Goal: Task Accomplishment & Management: Complete application form

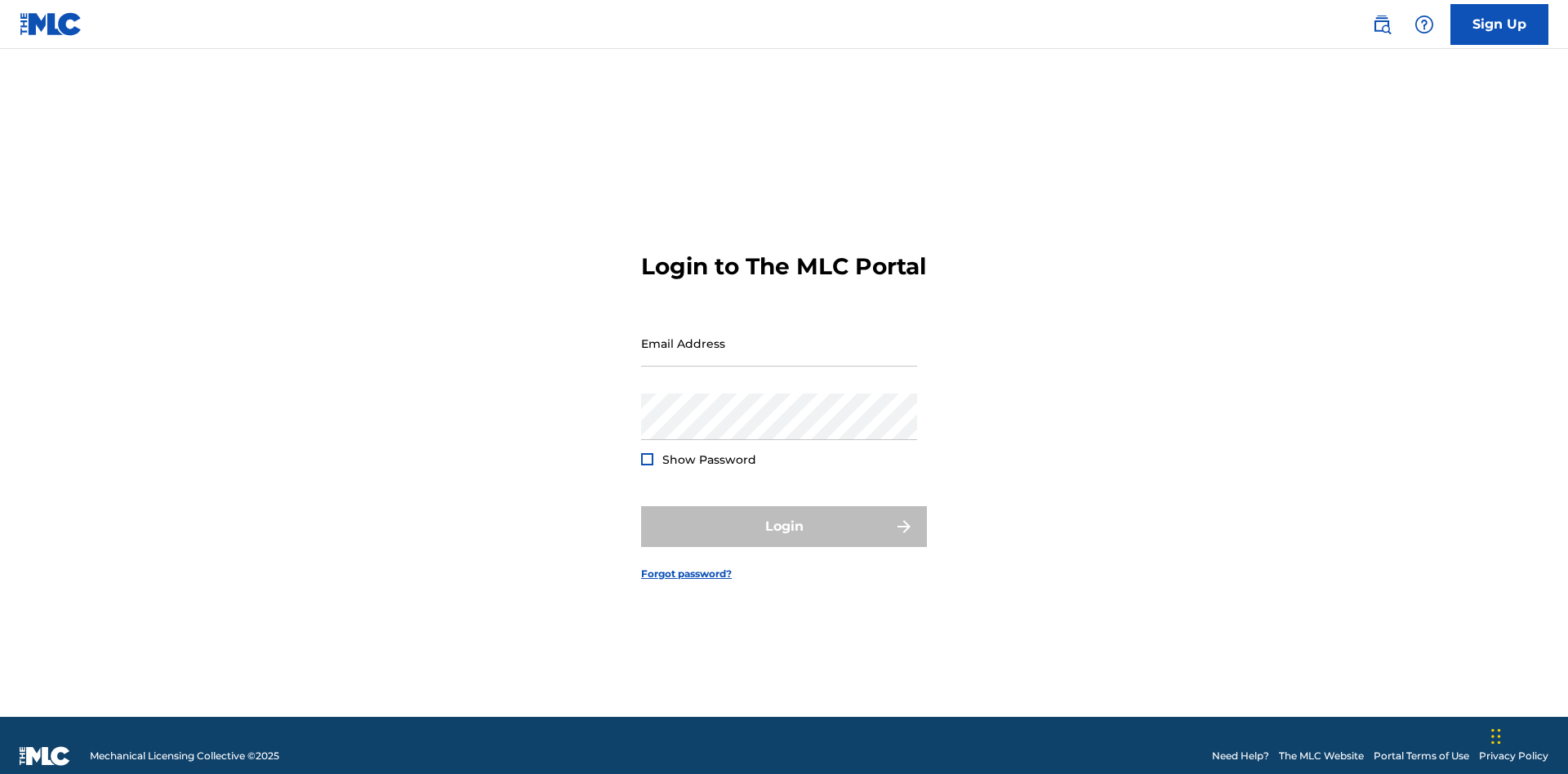
scroll to position [21, 0]
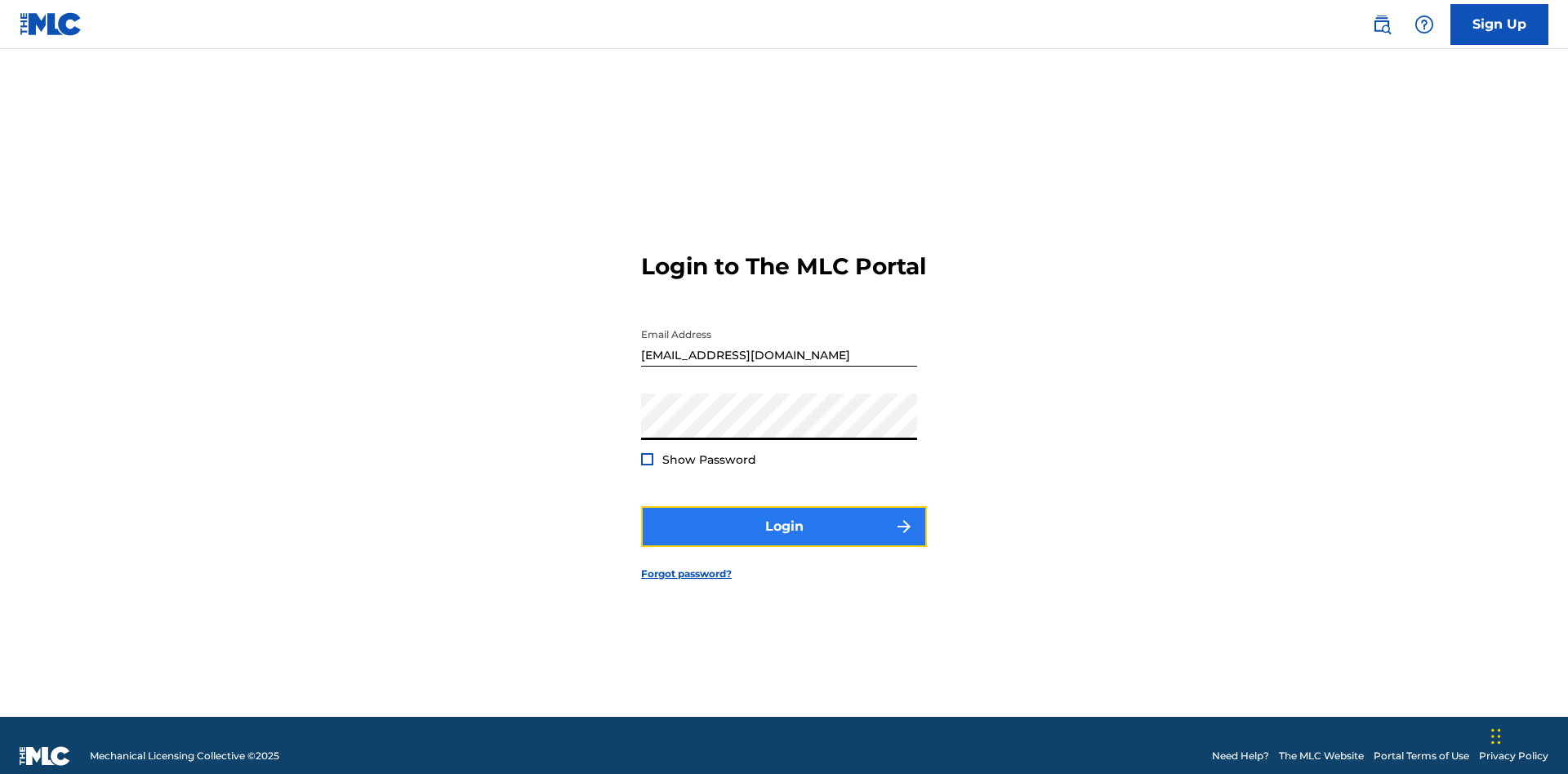
click at [784, 520] on button "Login" at bounding box center [784, 526] width 286 height 41
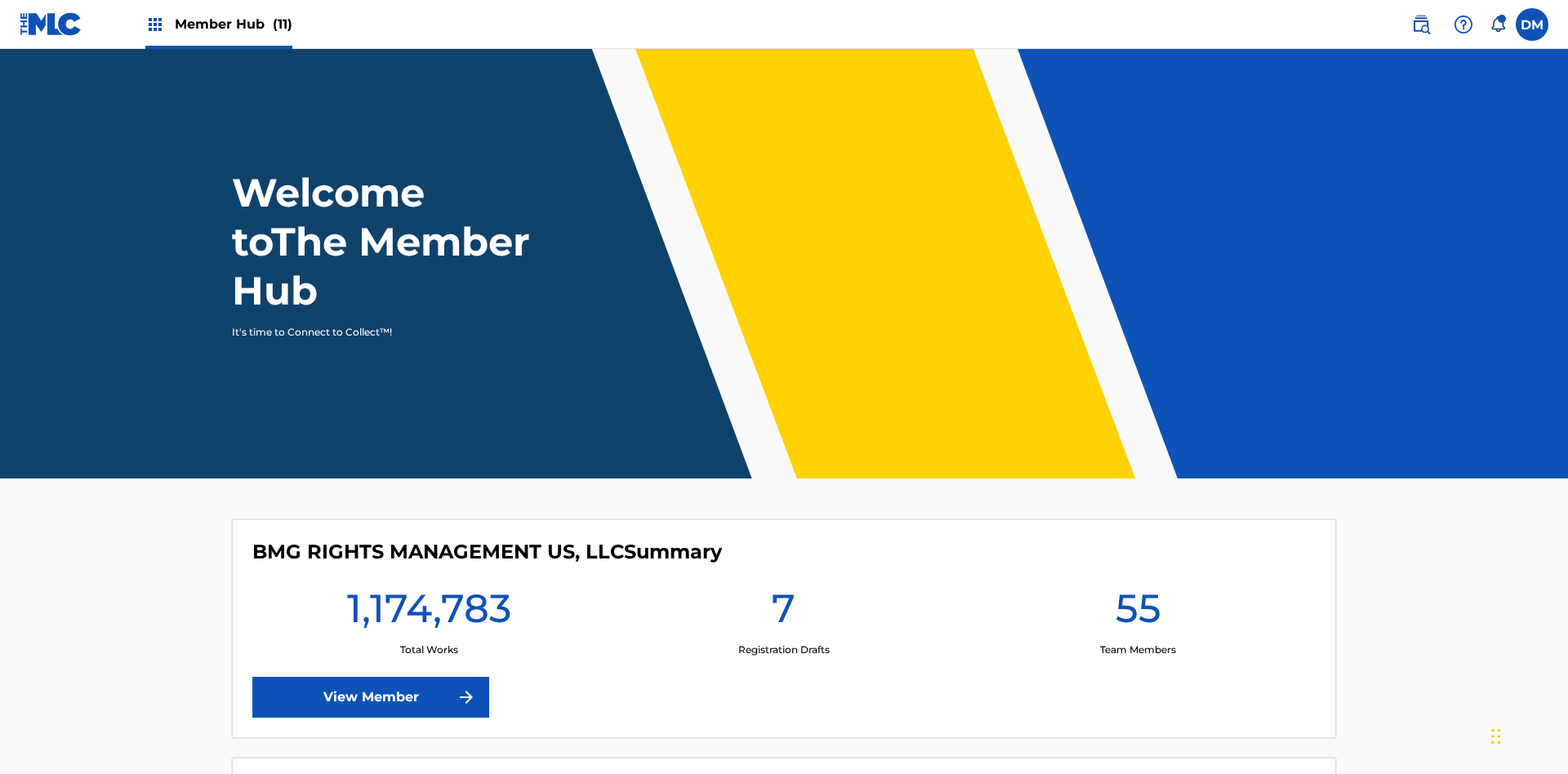
click at [218, 24] on span "Member Hub (11)" at bounding box center [233, 24] width 117 height 19
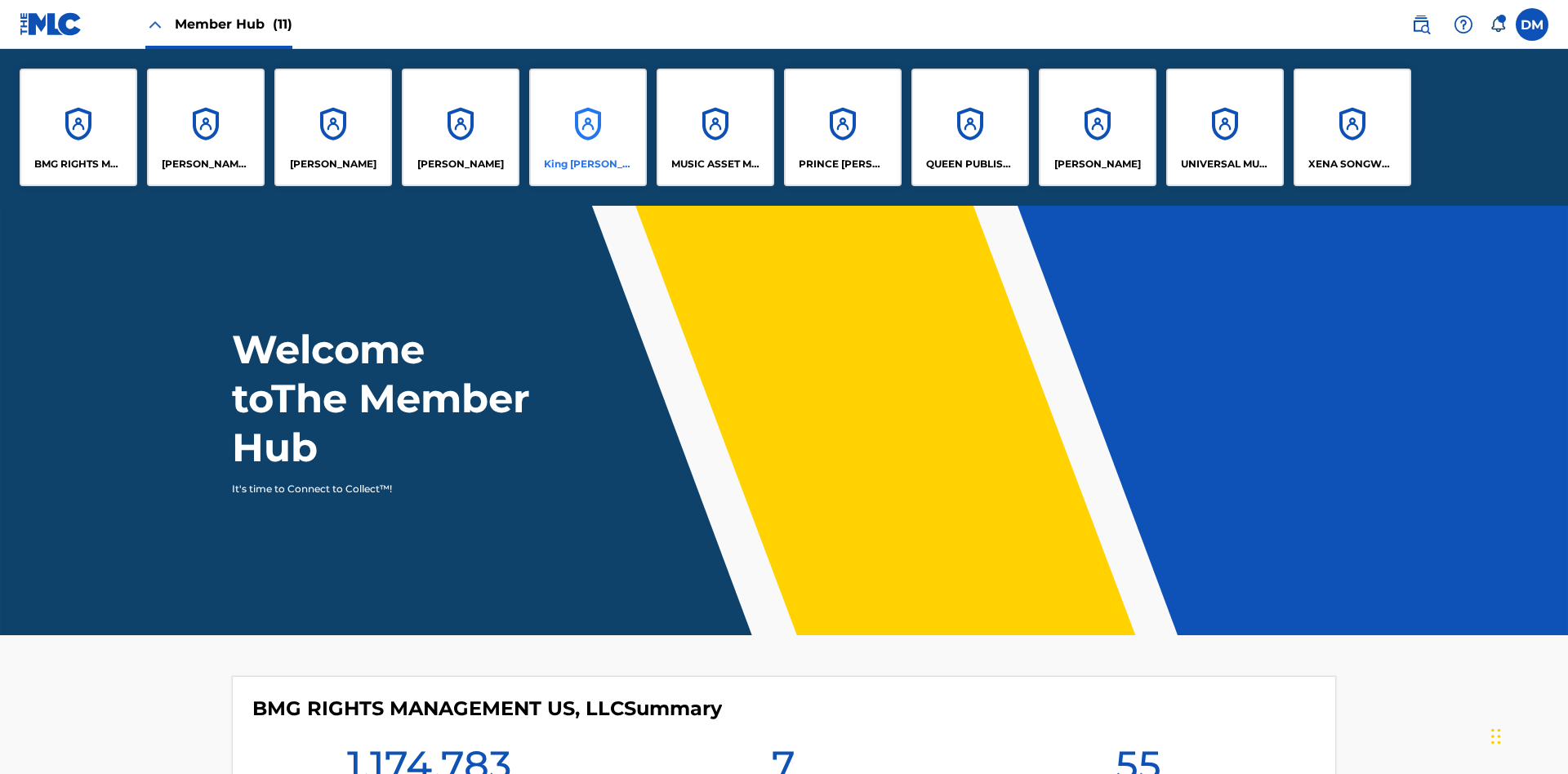
click at [587, 164] on p "King [PERSON_NAME]" at bounding box center [589, 164] width 89 height 15
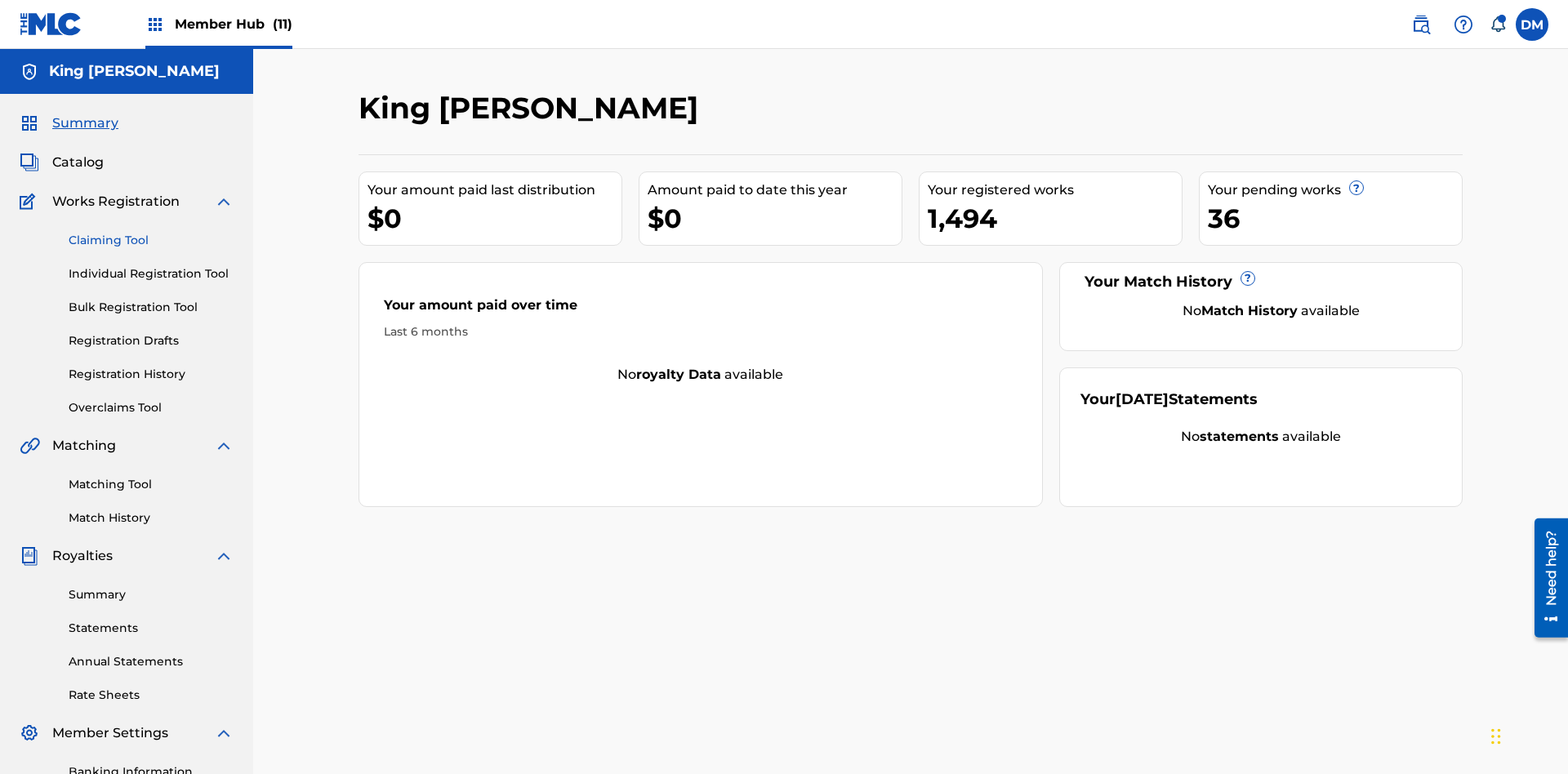
click at [151, 232] on link "Claiming Tool" at bounding box center [151, 240] width 165 height 17
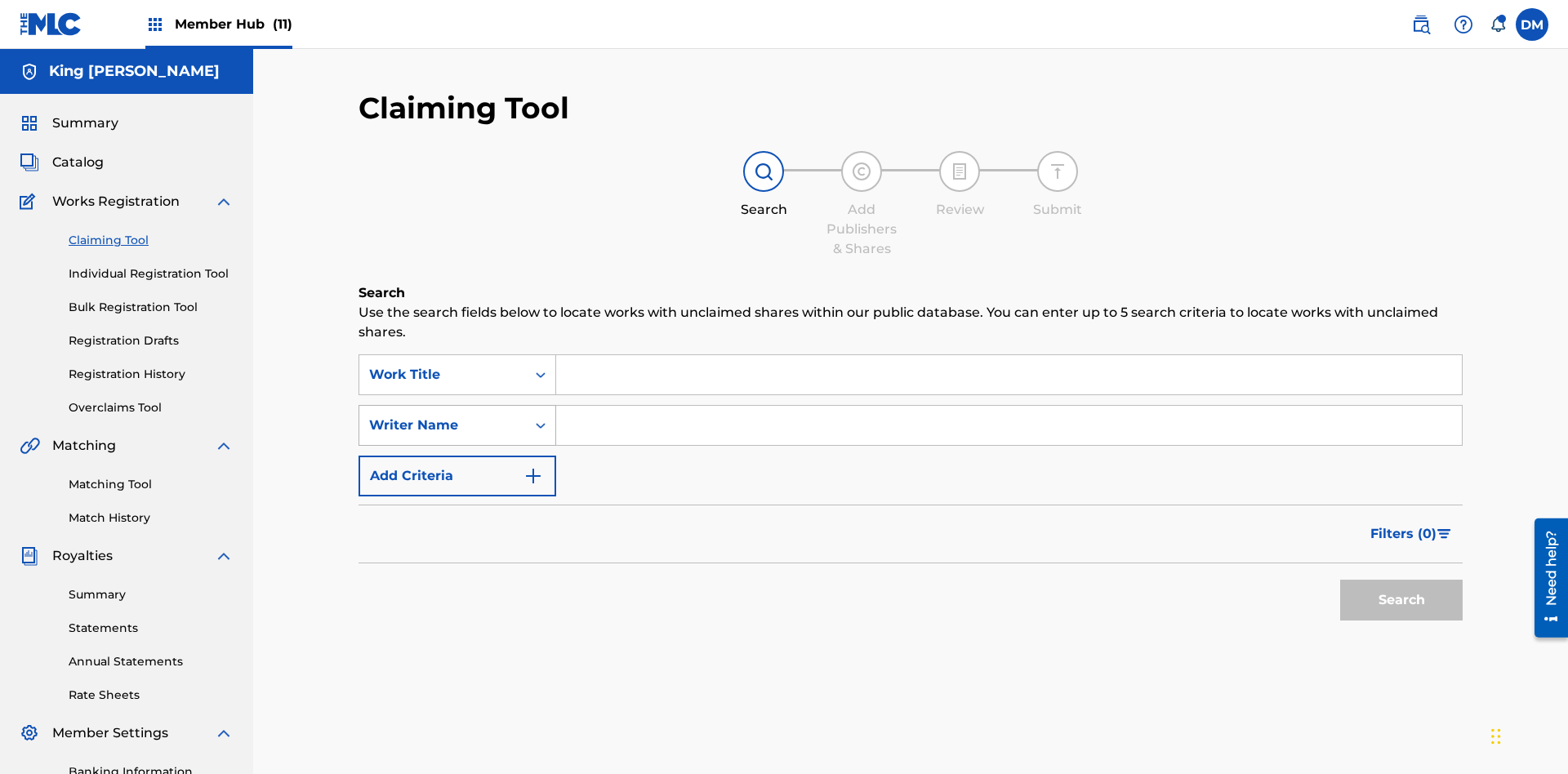
click at [443, 415] on div "Writer Name" at bounding box center [443, 425] width 147 height 20
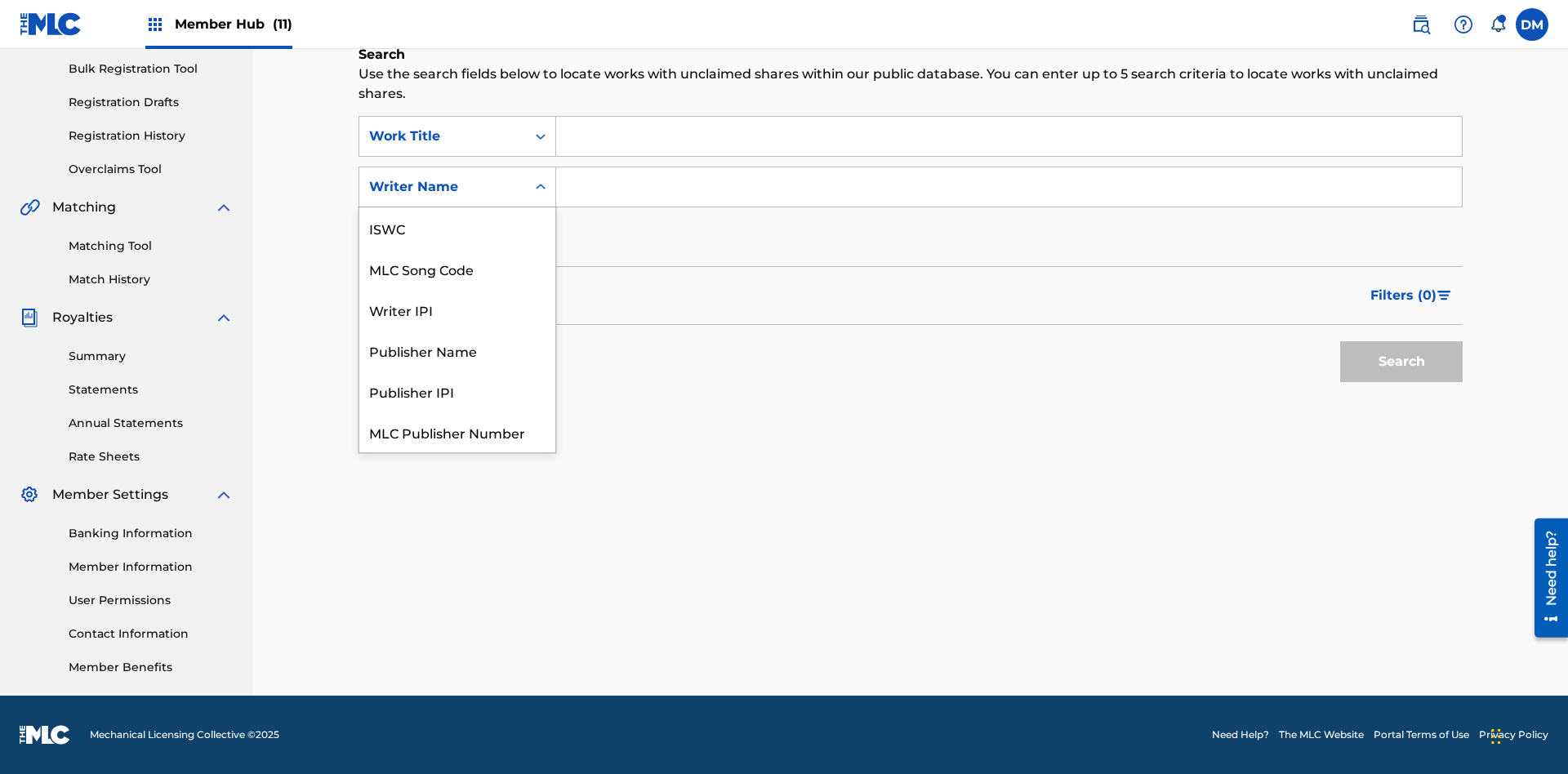
scroll to position [41, 0]
click at [457, 228] on div "MLC Song Code" at bounding box center [457, 227] width 196 height 41
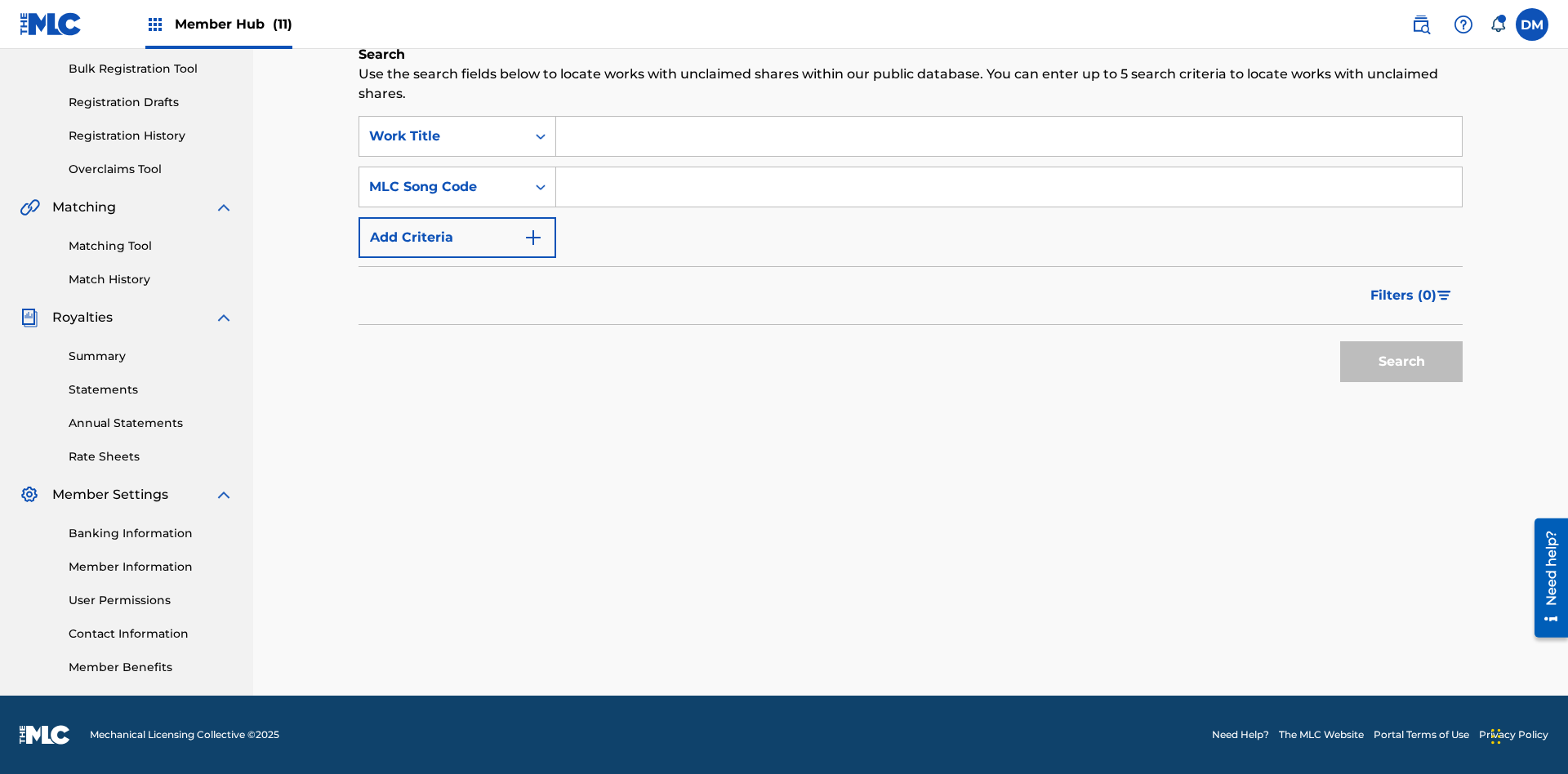
click at [1009, 187] on input "Search Form" at bounding box center [1009, 186] width 906 height 39
type input "RB0ZOJ"
click at [1402, 362] on button "Search" at bounding box center [1402, 362] width 123 height 41
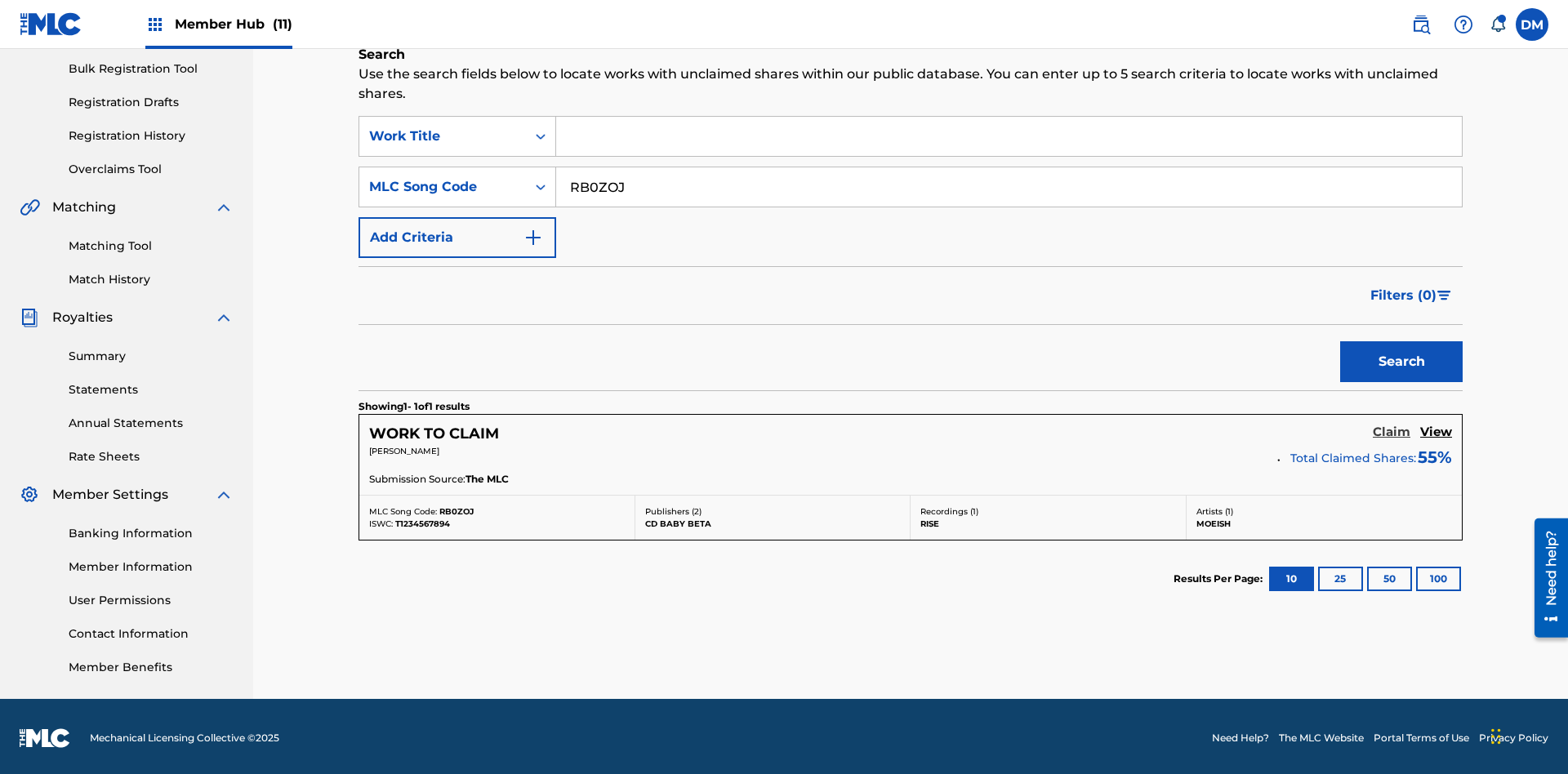
click at [1392, 429] on h5 "Claim" at bounding box center [1392, 432] width 37 height 15
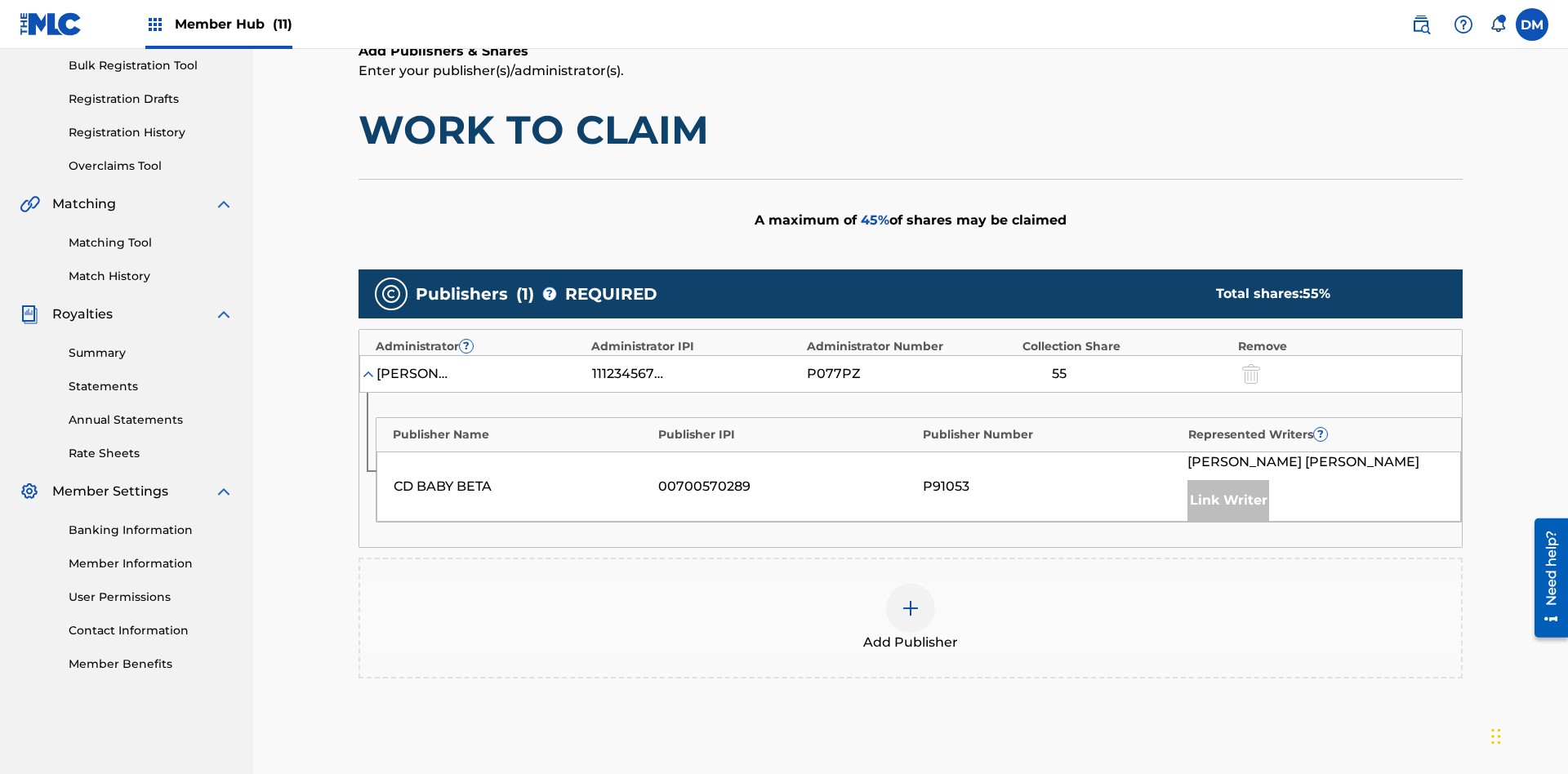
click at [911, 599] on img at bounding box center [911, 609] width 20 height 20
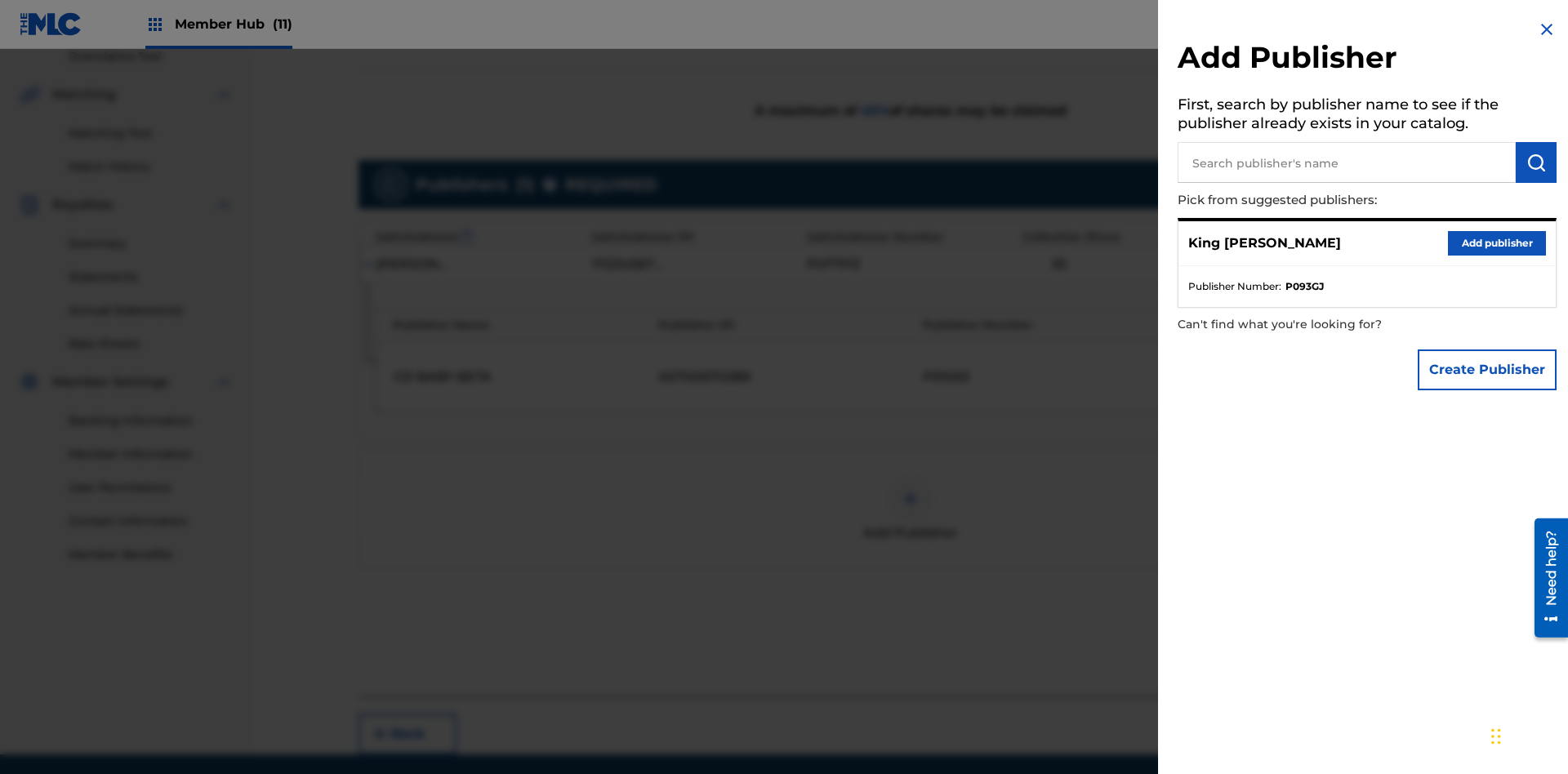
click at [1347, 163] on input "text" at bounding box center [1347, 162] width 338 height 41
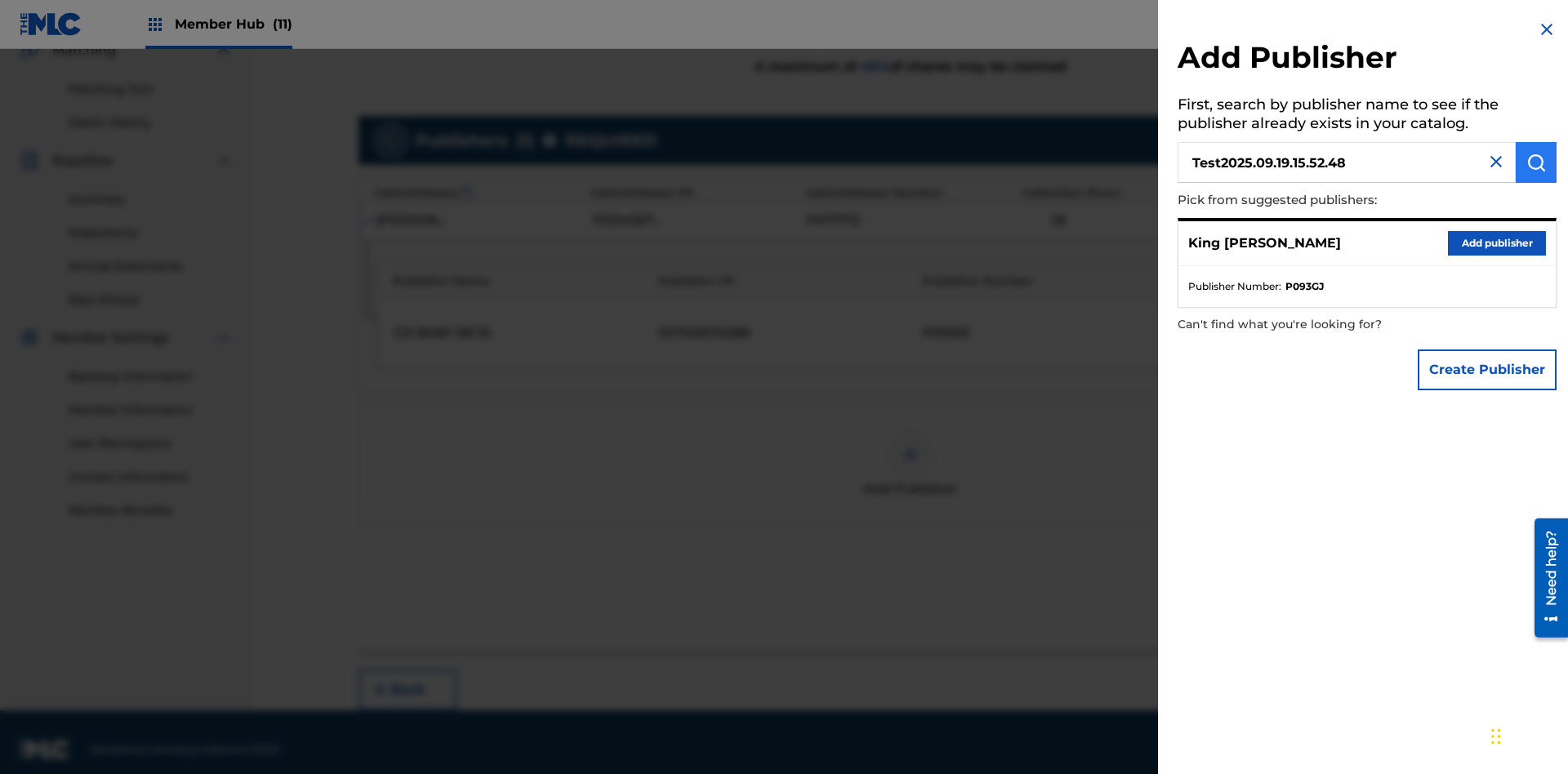
type input "Test2025.09.19.15.52.48"
click at [1536, 163] on img "submit" at bounding box center [1537, 163] width 20 height 20
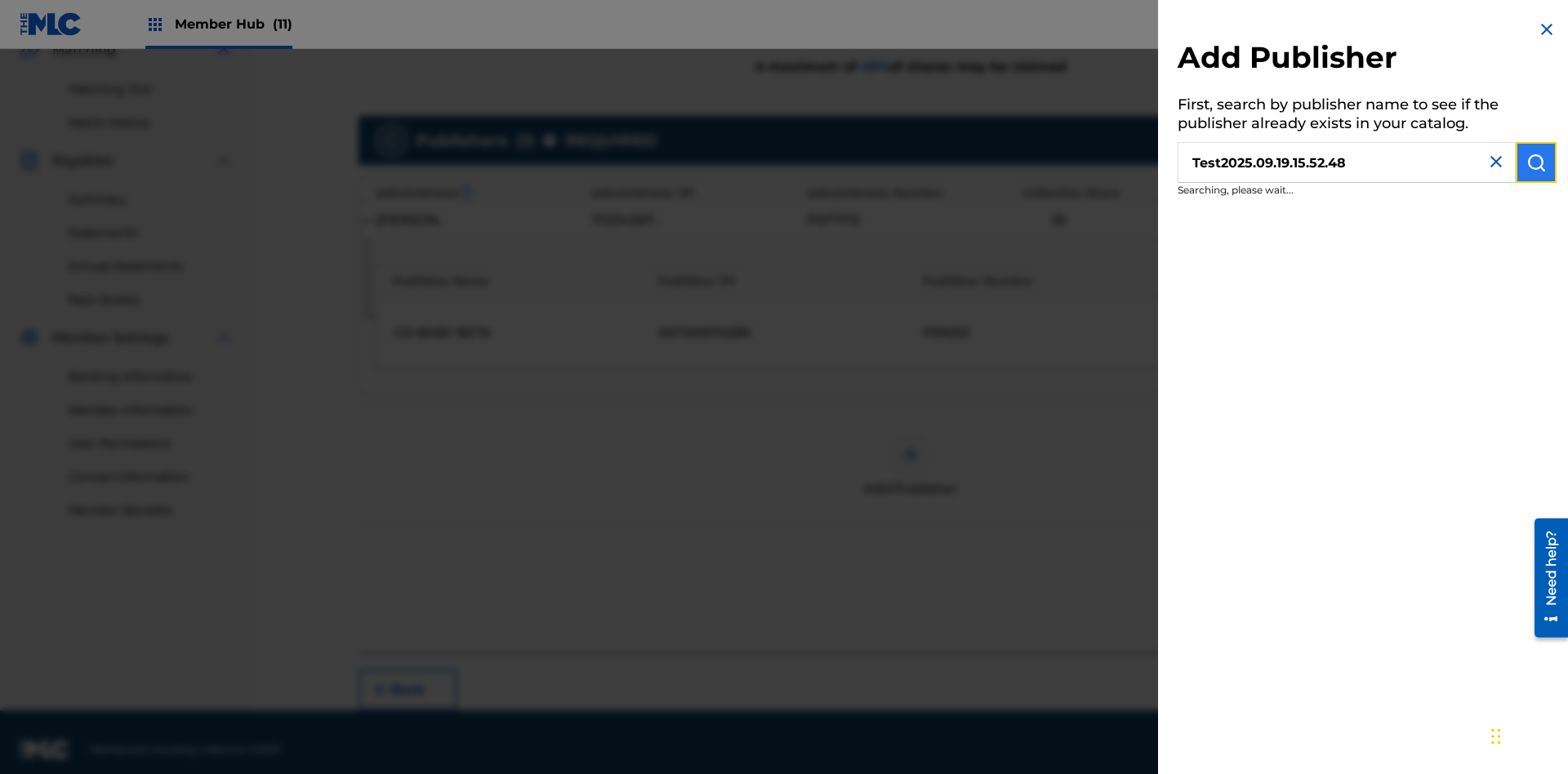
scroll to position [410, 0]
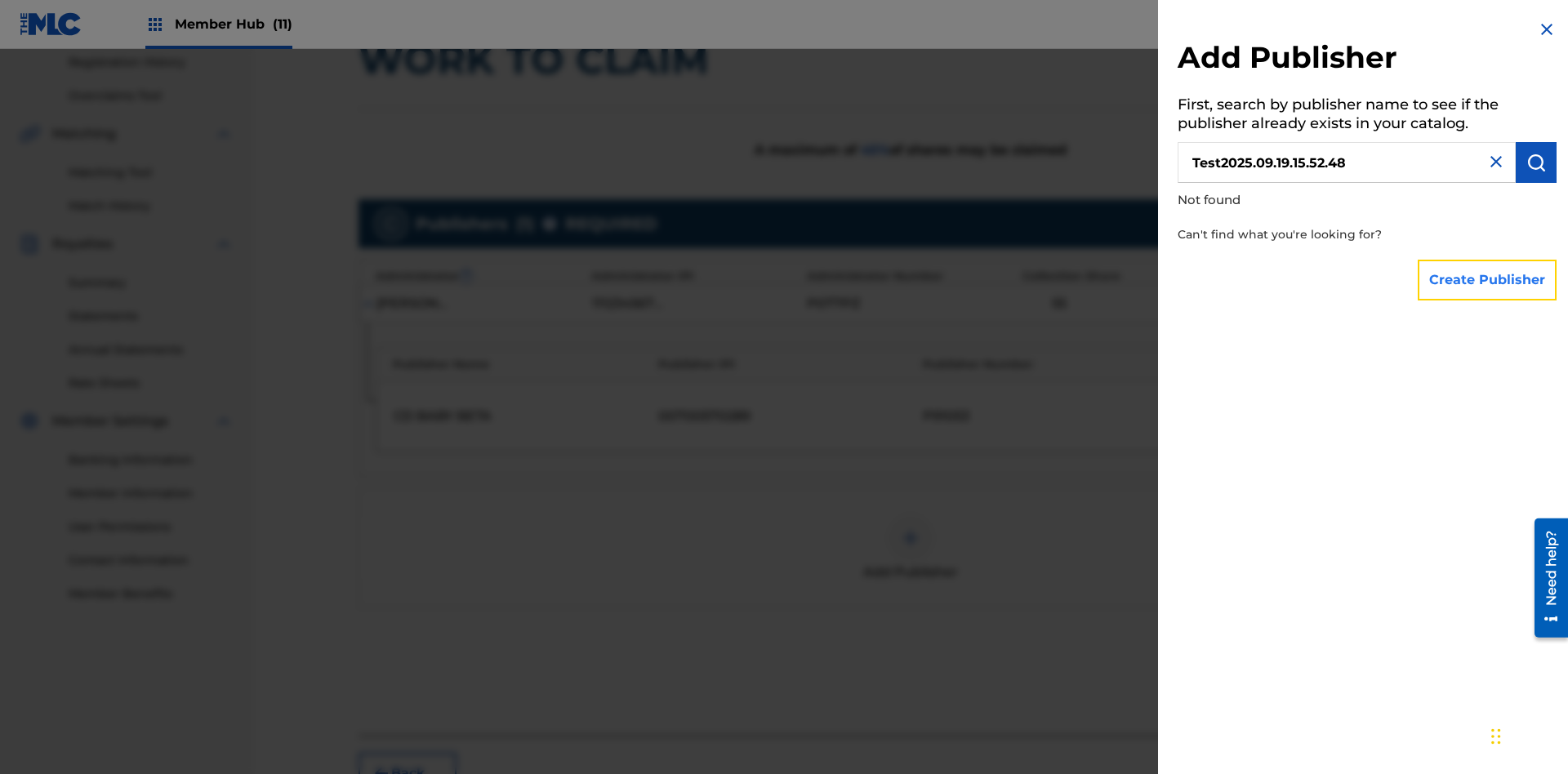
click at [1488, 279] on button "Create Publisher" at bounding box center [1487, 280] width 139 height 41
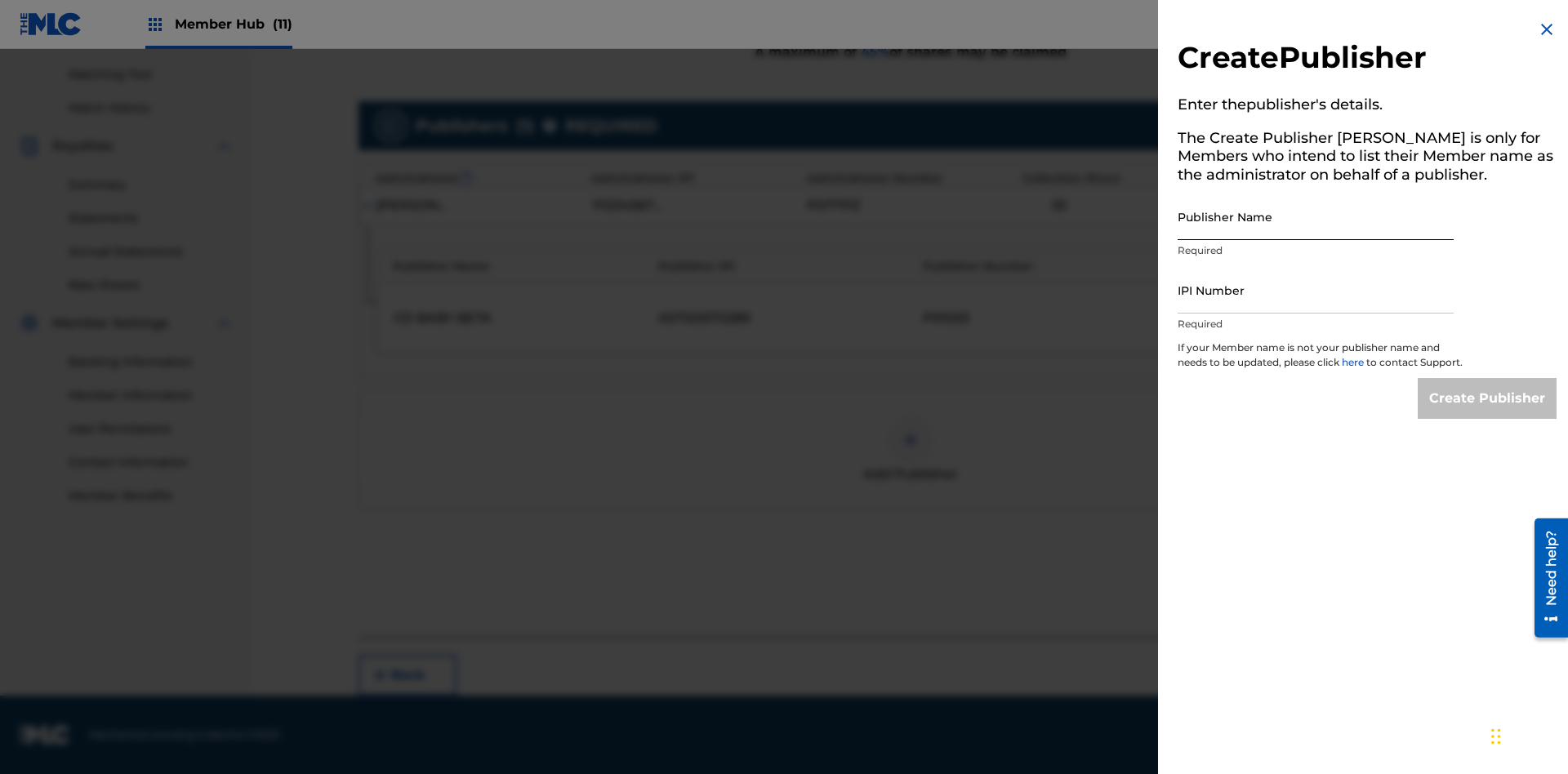
click at [1316, 216] on input "Publisher Name" at bounding box center [1316, 216] width 276 height 46
type input "Test2025.09.19.15.52.53"
click at [1316, 290] on input "IPI Number" at bounding box center [1316, 290] width 276 height 46
type input "00595839777"
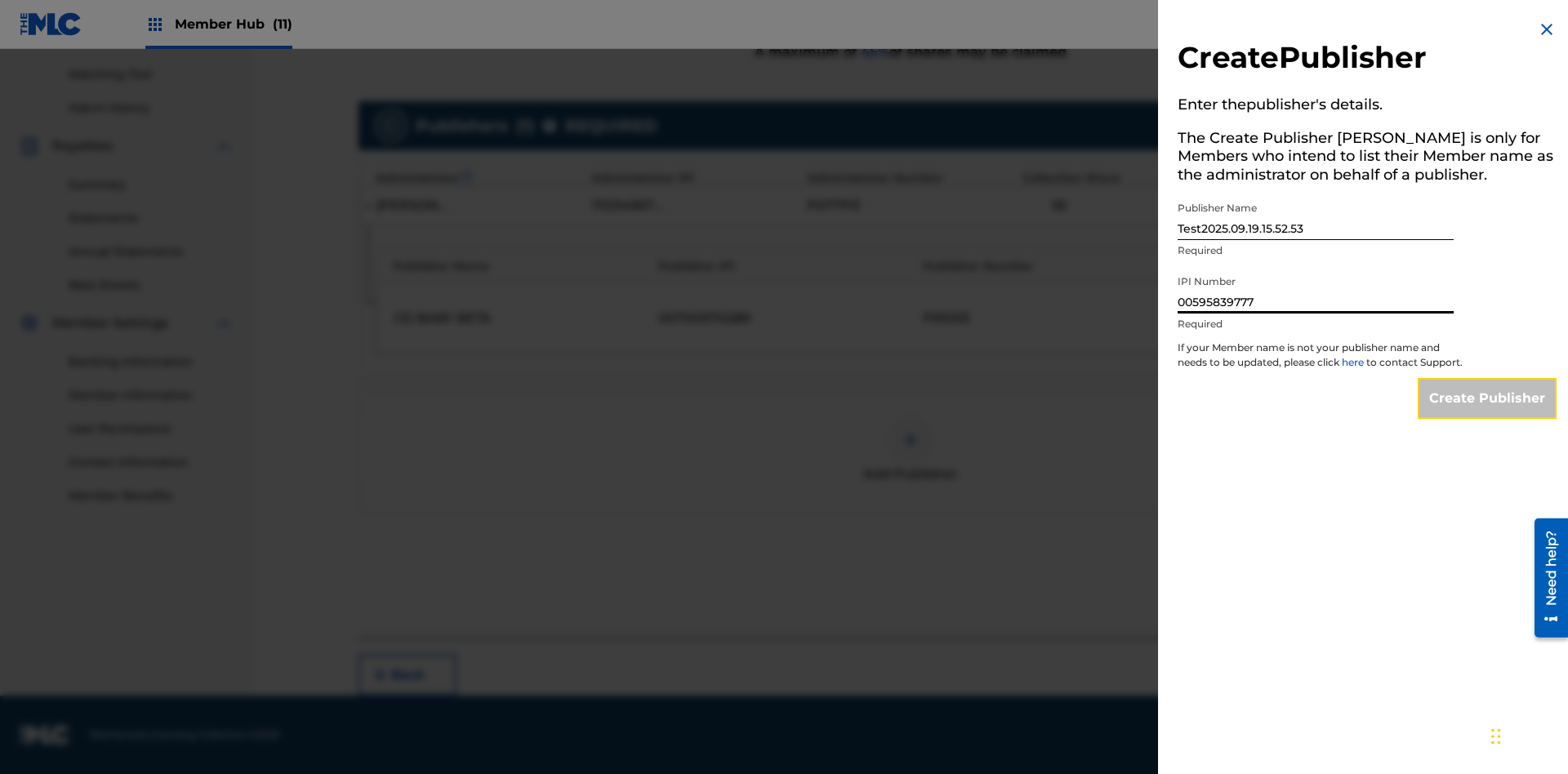
click at [1488, 413] on input "Create Publisher" at bounding box center [1487, 398] width 139 height 41
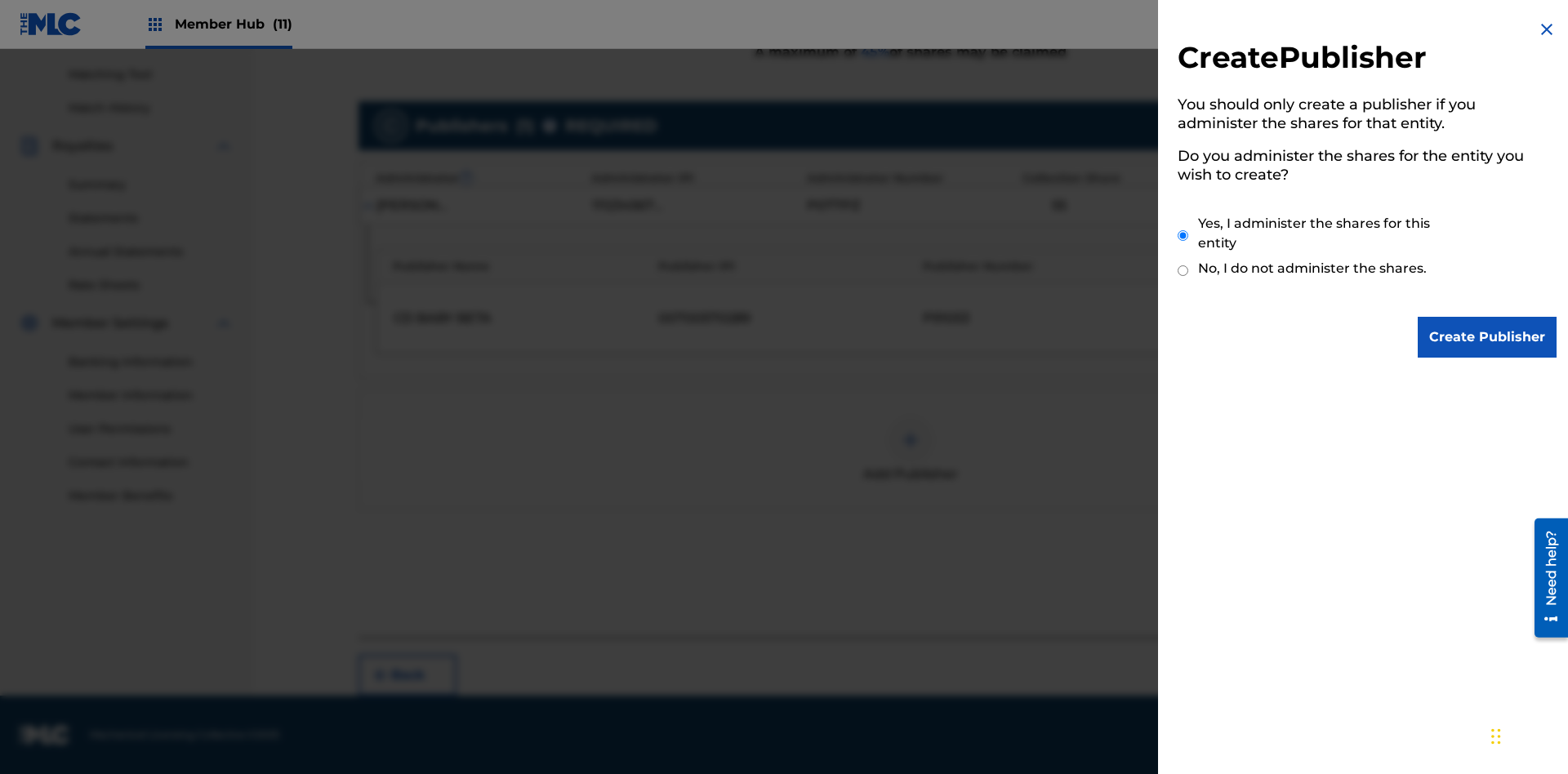
click at [1183, 235] on input "Yes, I administer the shares for this entity" at bounding box center [1183, 235] width 11 height 35
click at [1488, 337] on input "Create Publisher" at bounding box center [1487, 337] width 139 height 41
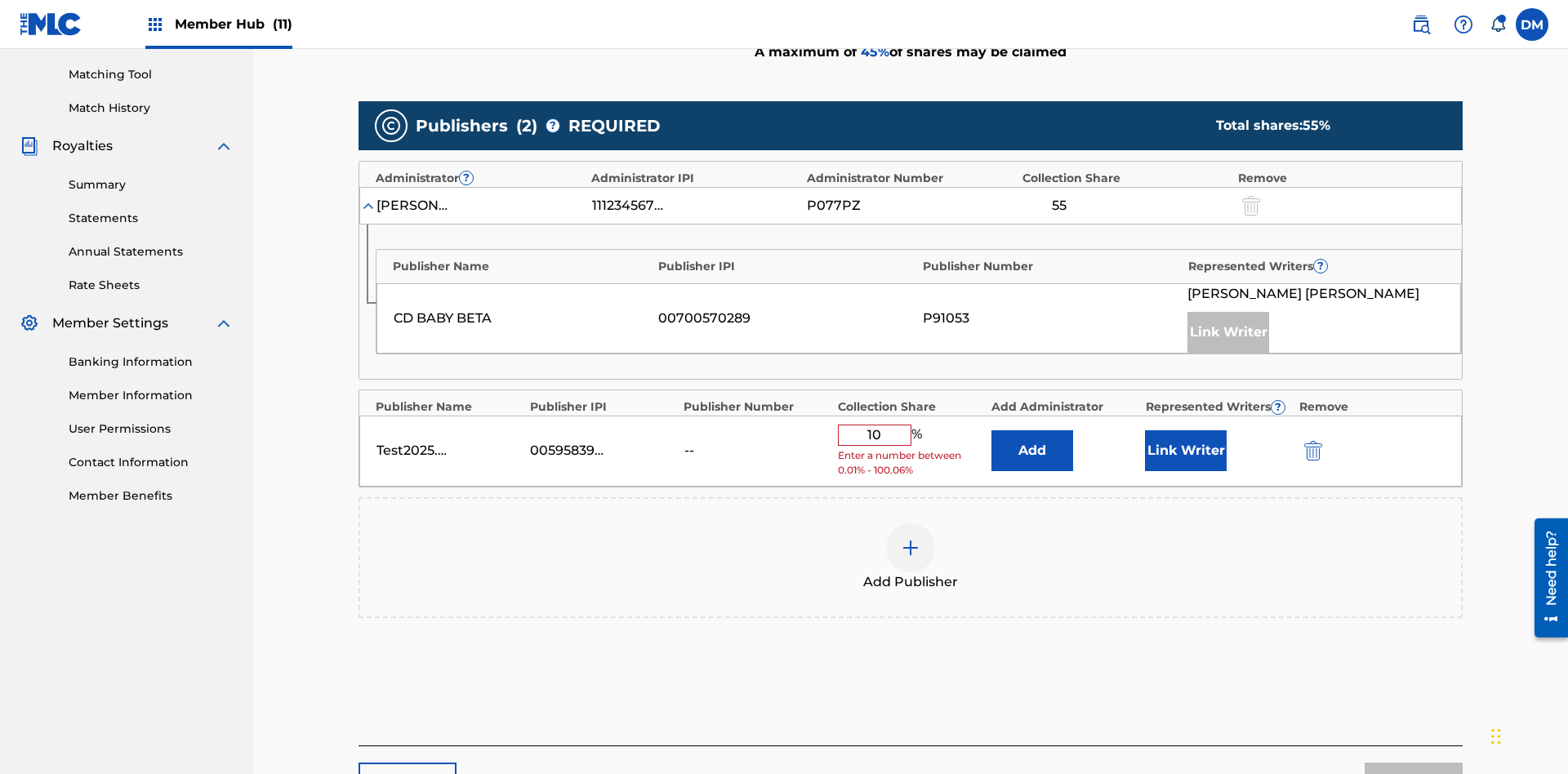
scroll to position [506, 0]
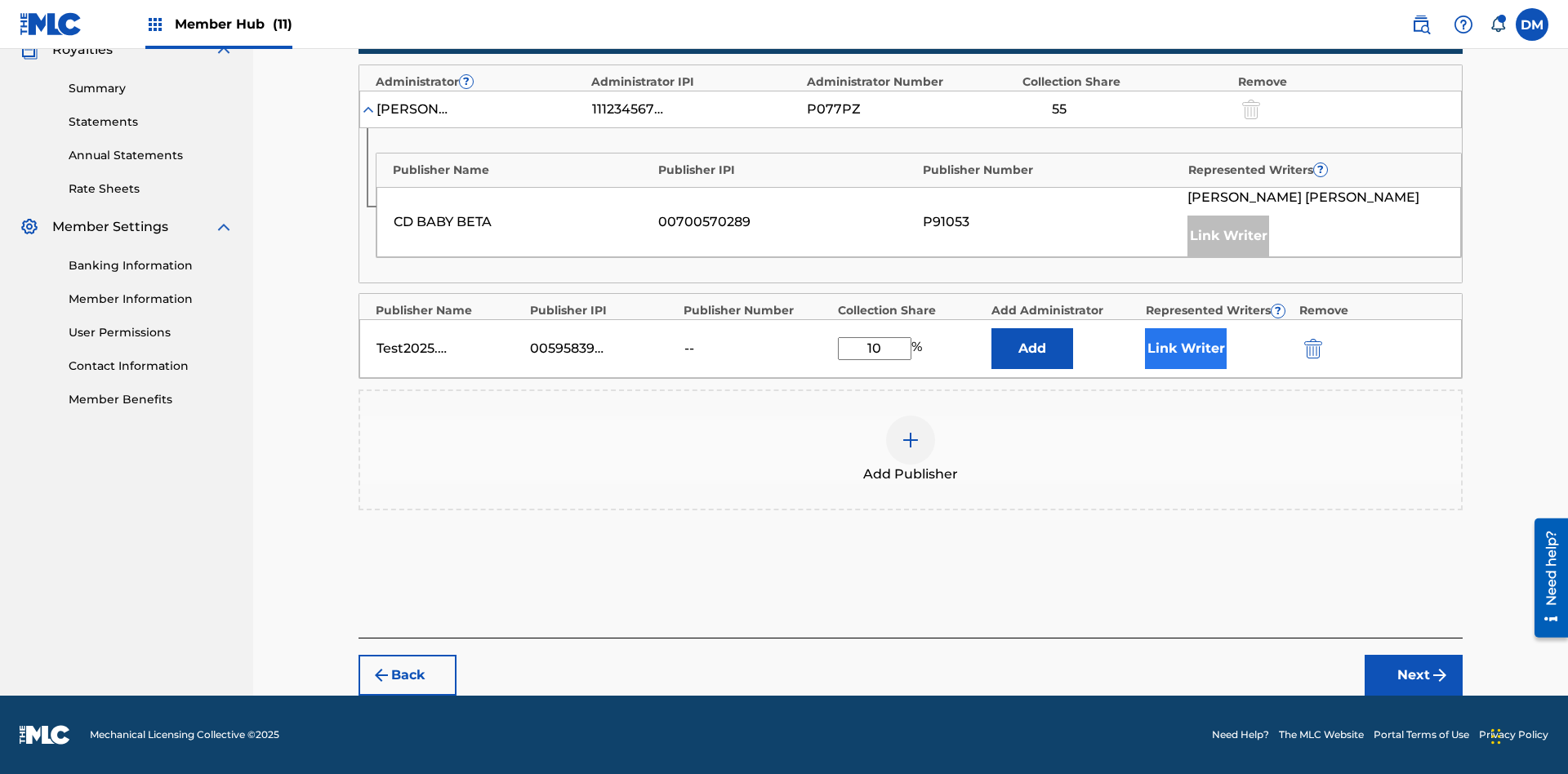
type input "10"
click at [1186, 349] on button "Link Writer" at bounding box center [1186, 348] width 82 height 41
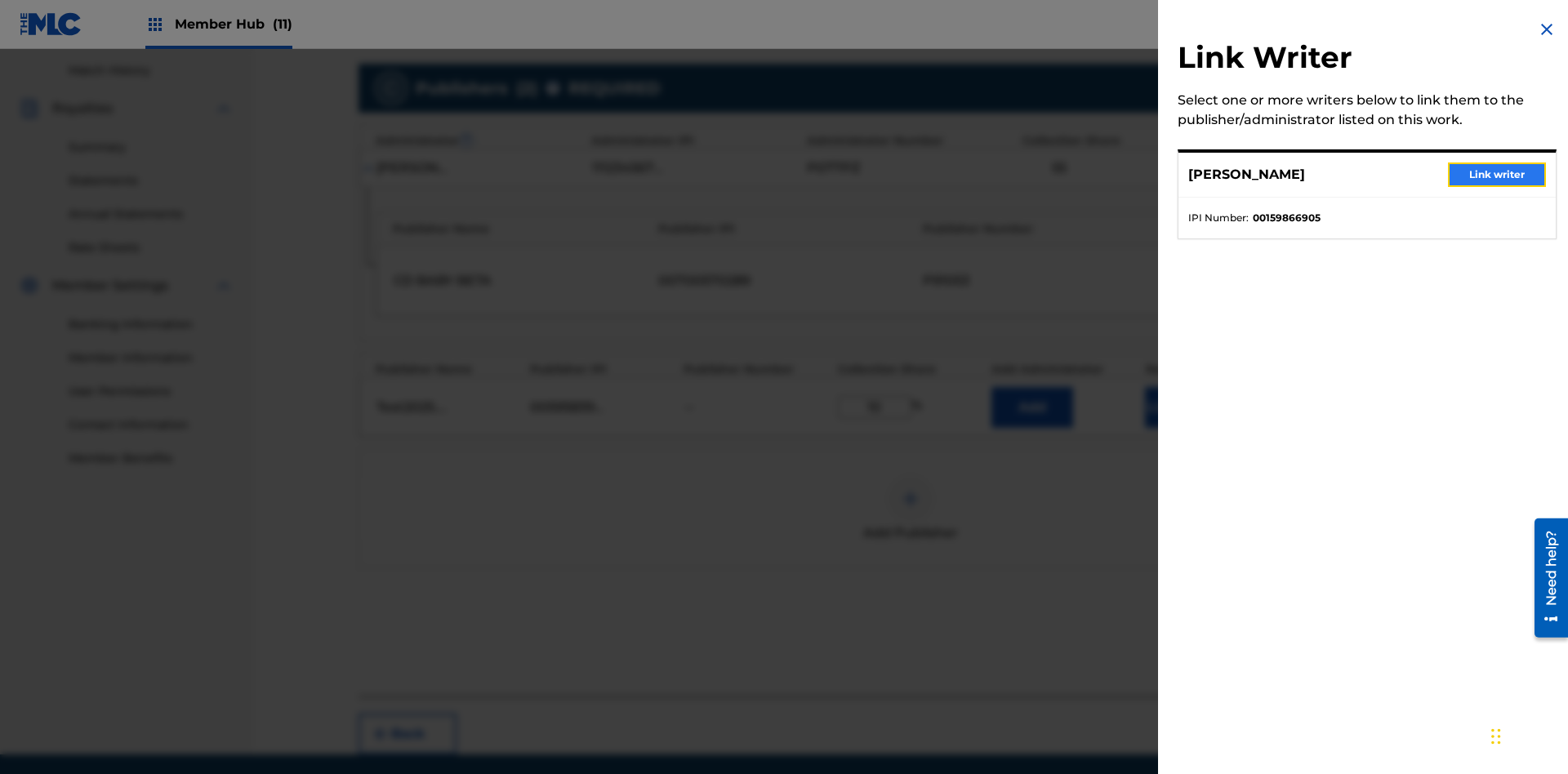
click at [1497, 174] on button "Link writer" at bounding box center [1497, 174] width 98 height 25
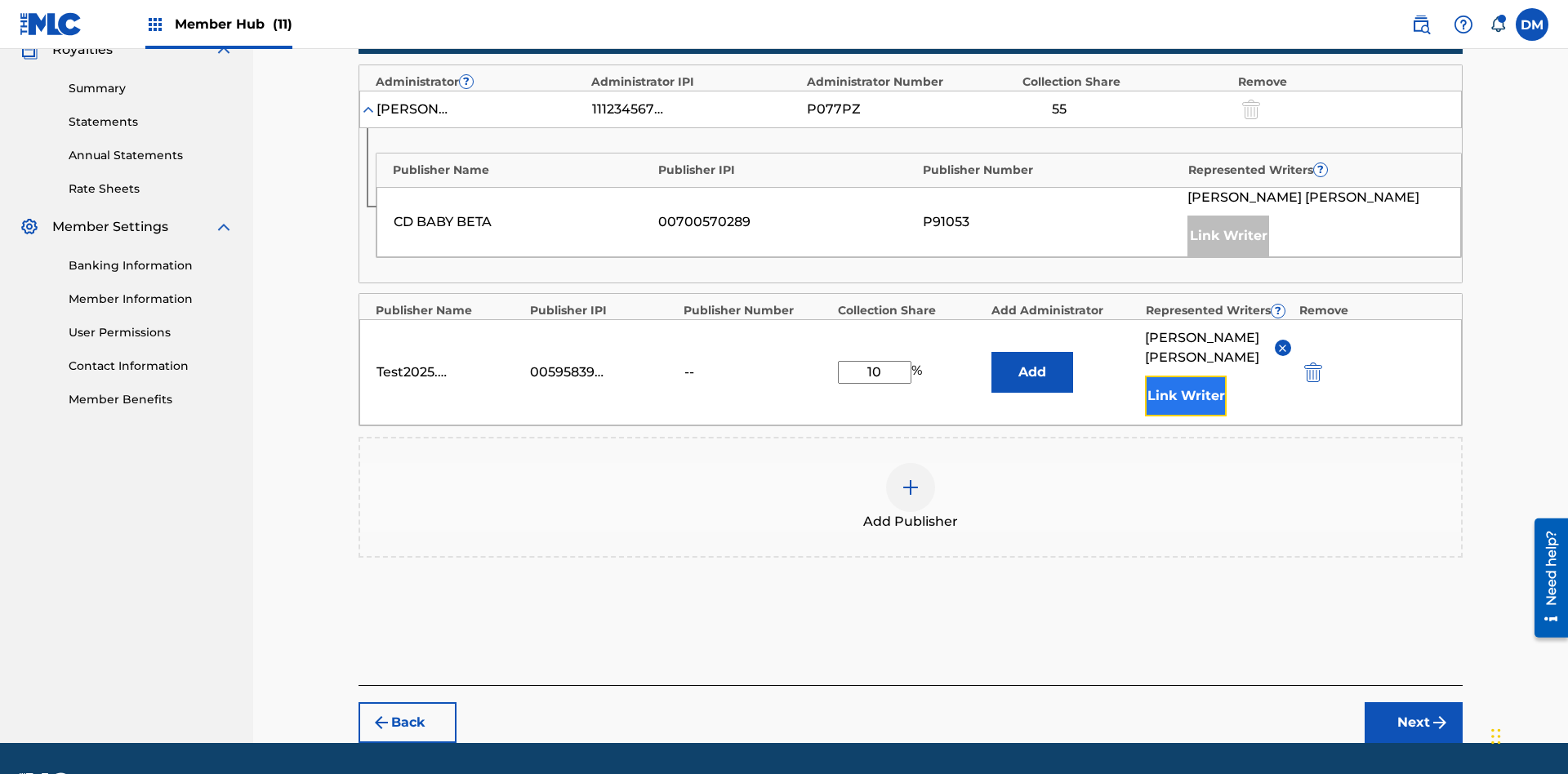
click at [1186, 375] on button "Link Writer" at bounding box center [1186, 395] width 82 height 41
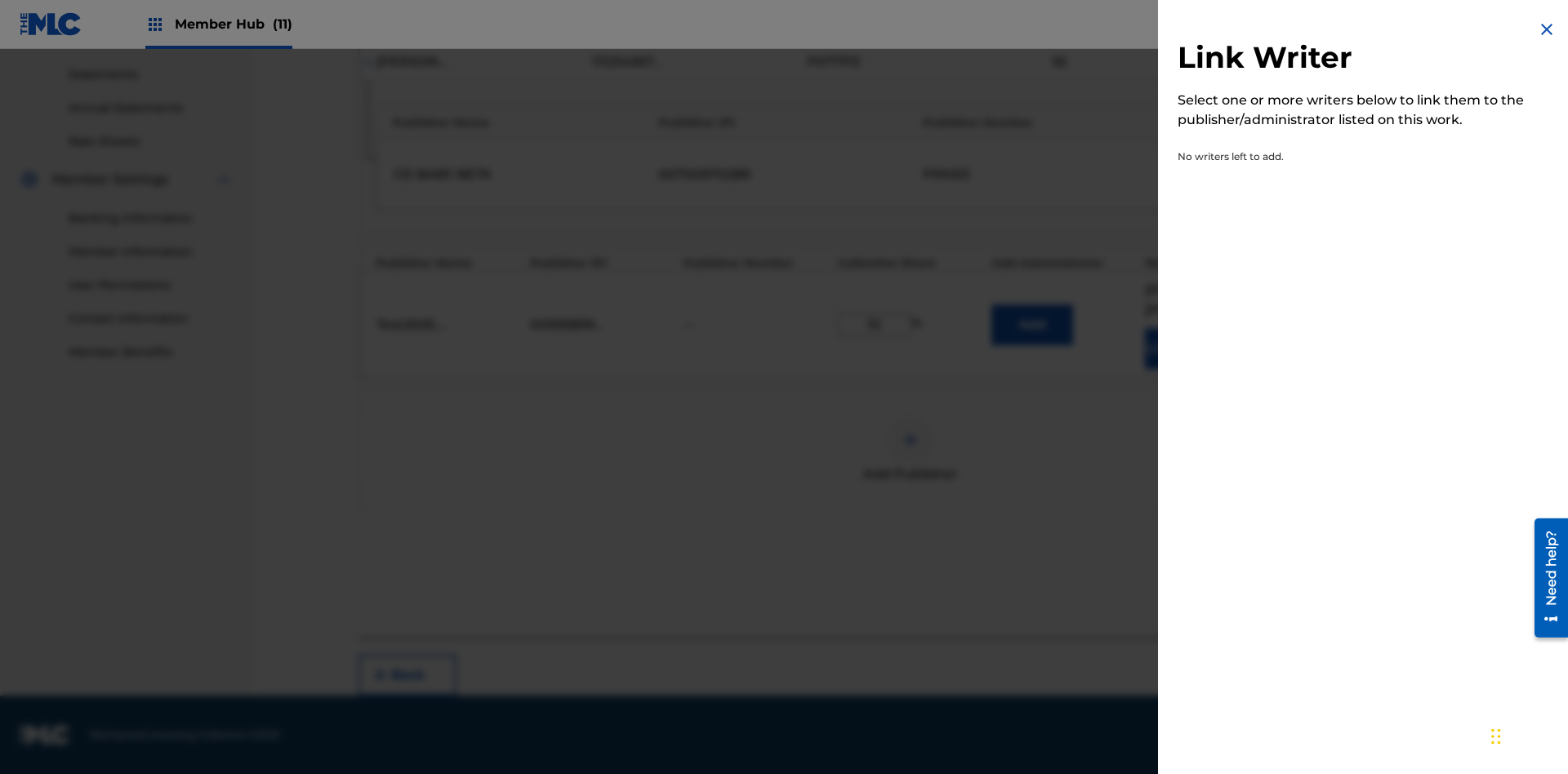
click at [1547, 29] on img at bounding box center [1547, 30] width 20 height 20
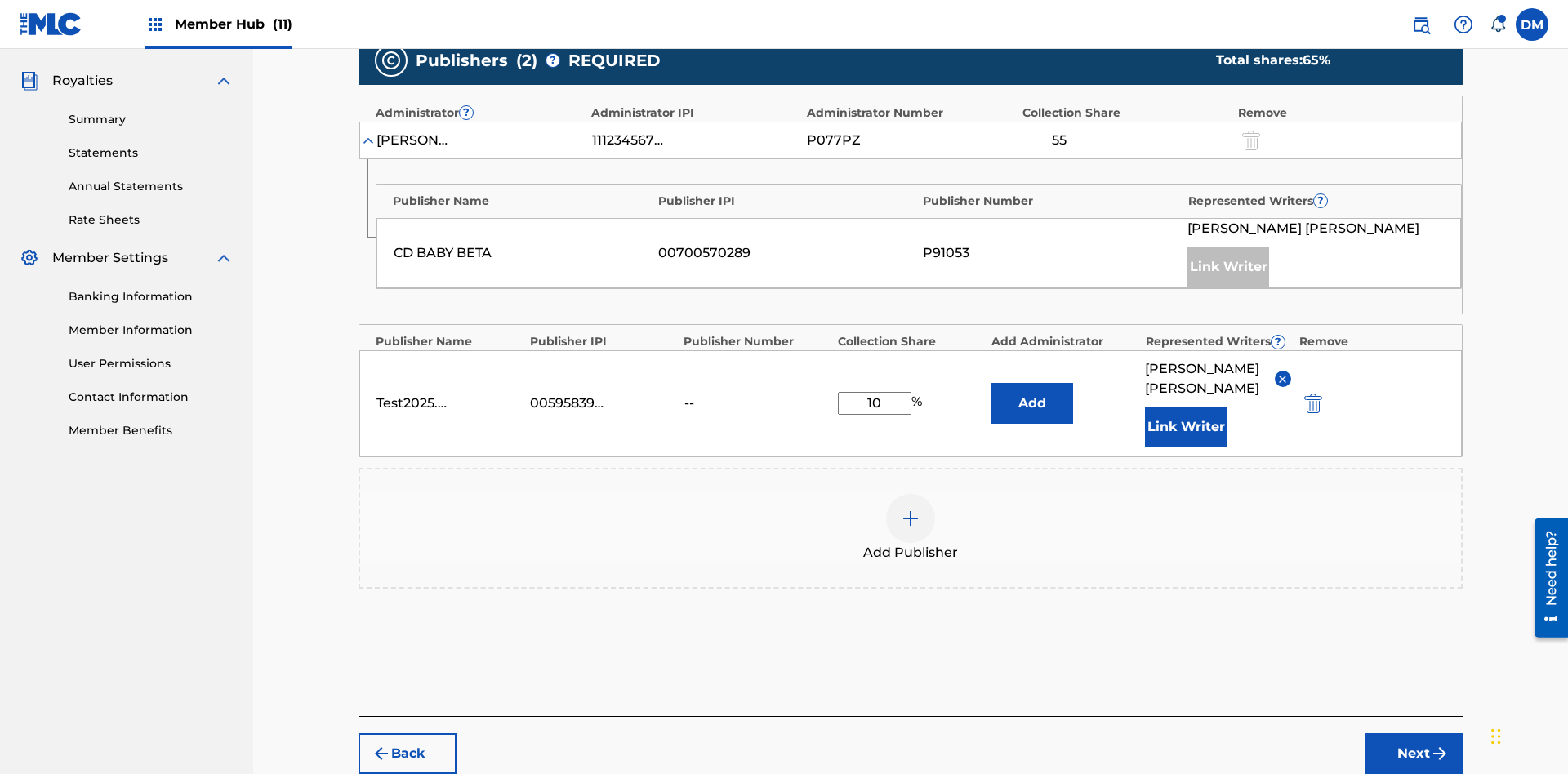
scroll to position [553, 0]
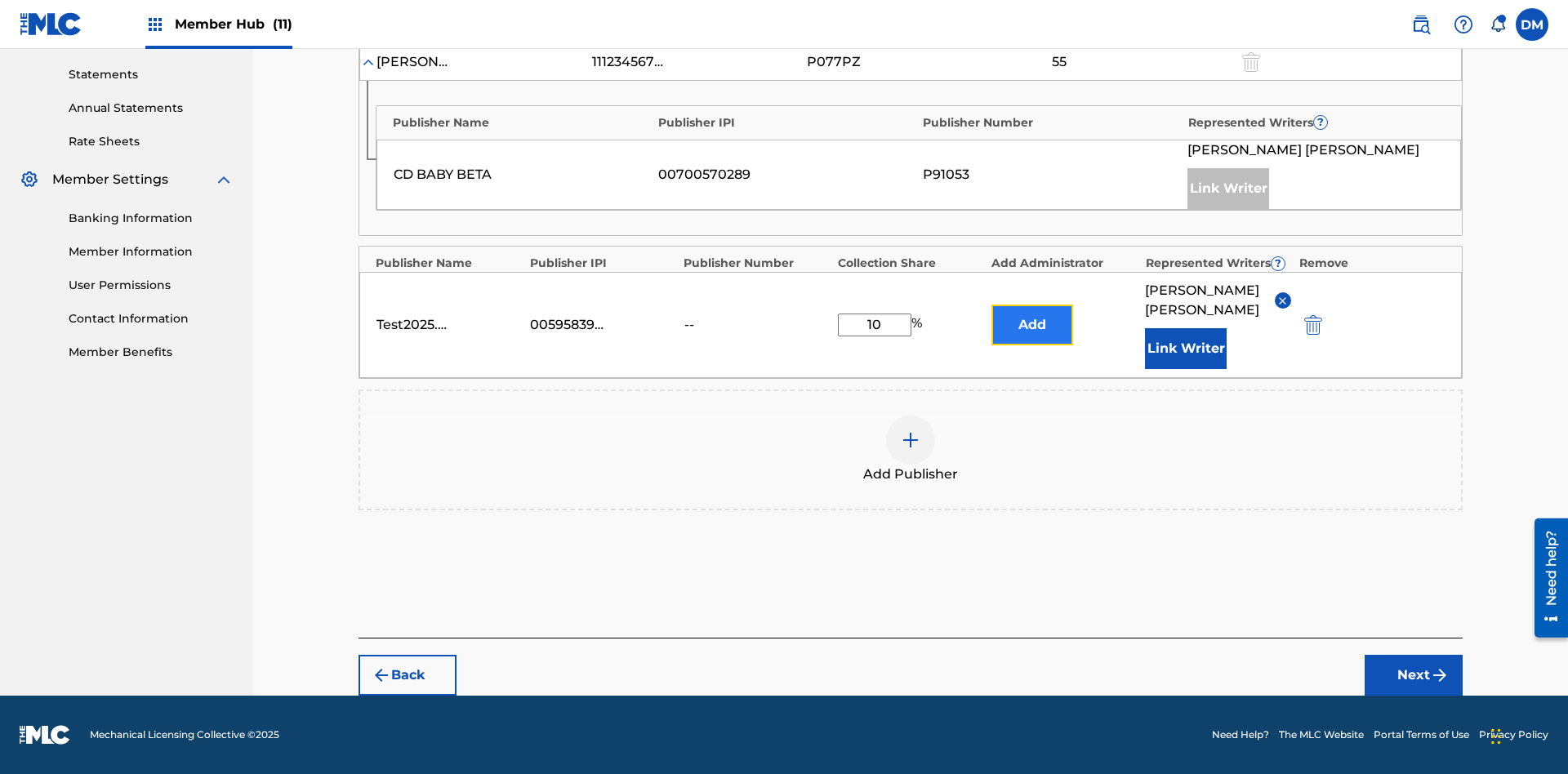
click at [1033, 325] on button "Add" at bounding box center [1033, 324] width 82 height 41
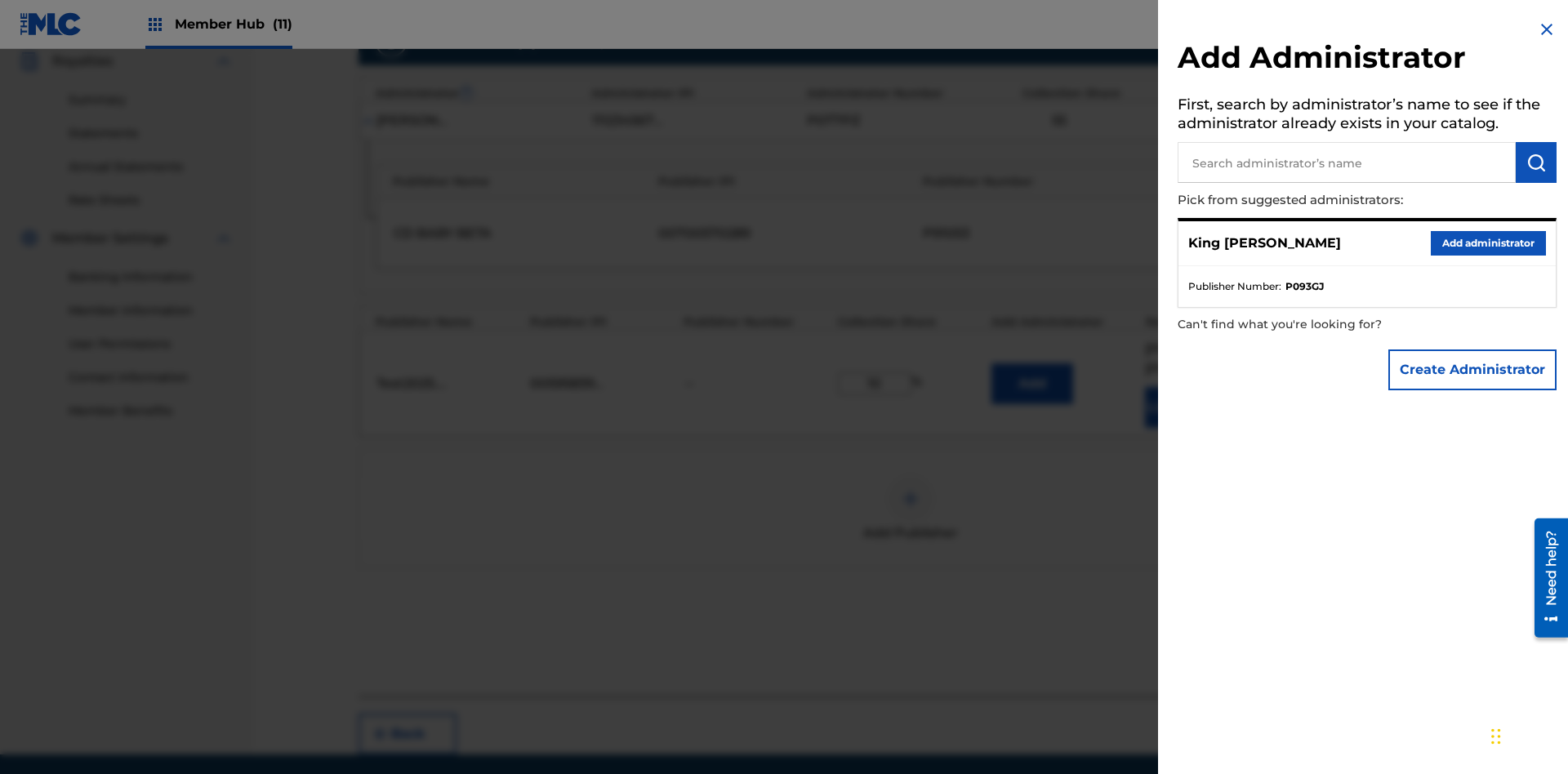
click at [1347, 163] on input "text" at bounding box center [1347, 162] width 338 height 41
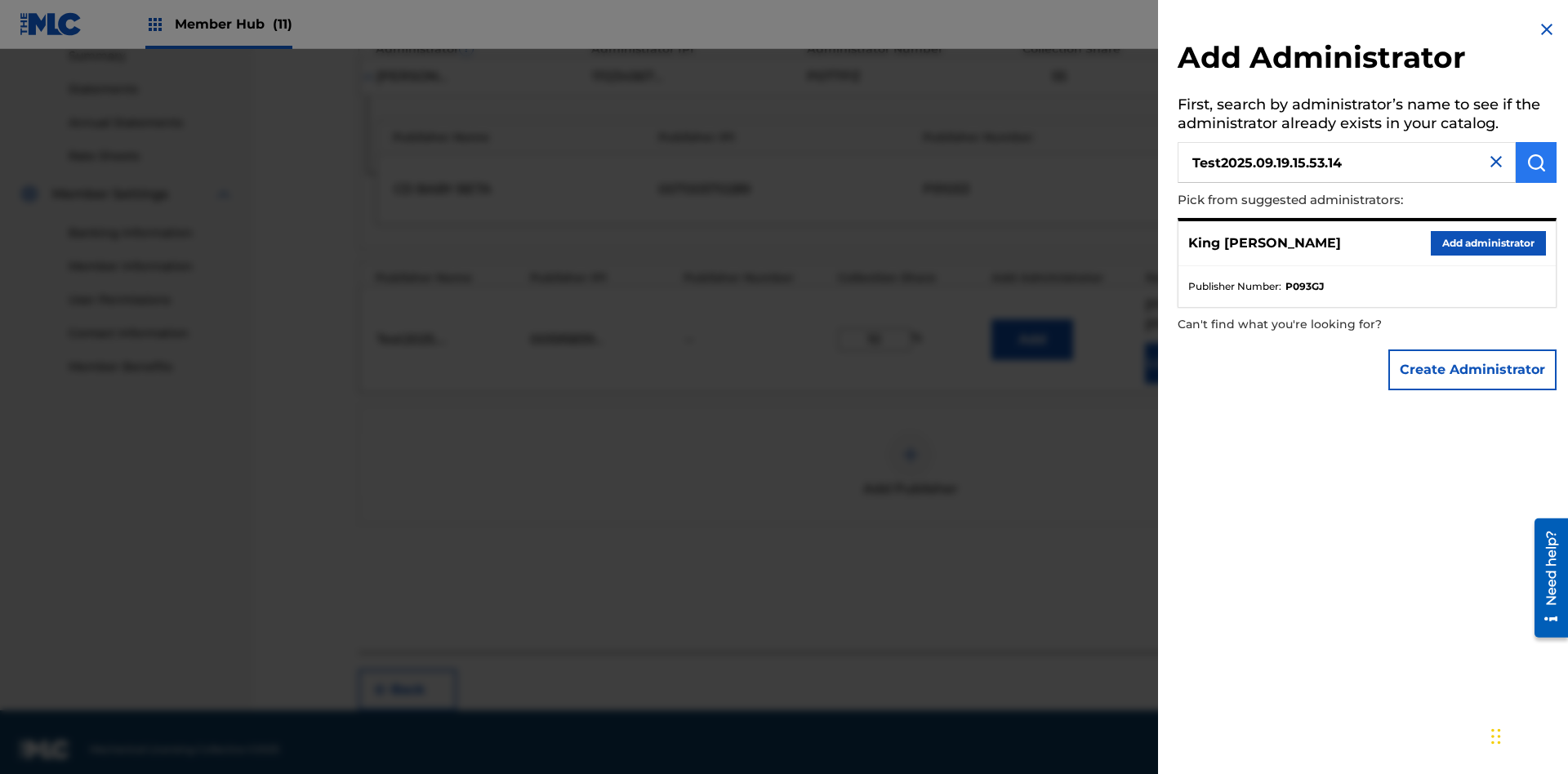
type input "Test2025.09.19.15.53.14"
click at [1536, 163] on img "submit" at bounding box center [1537, 163] width 20 height 20
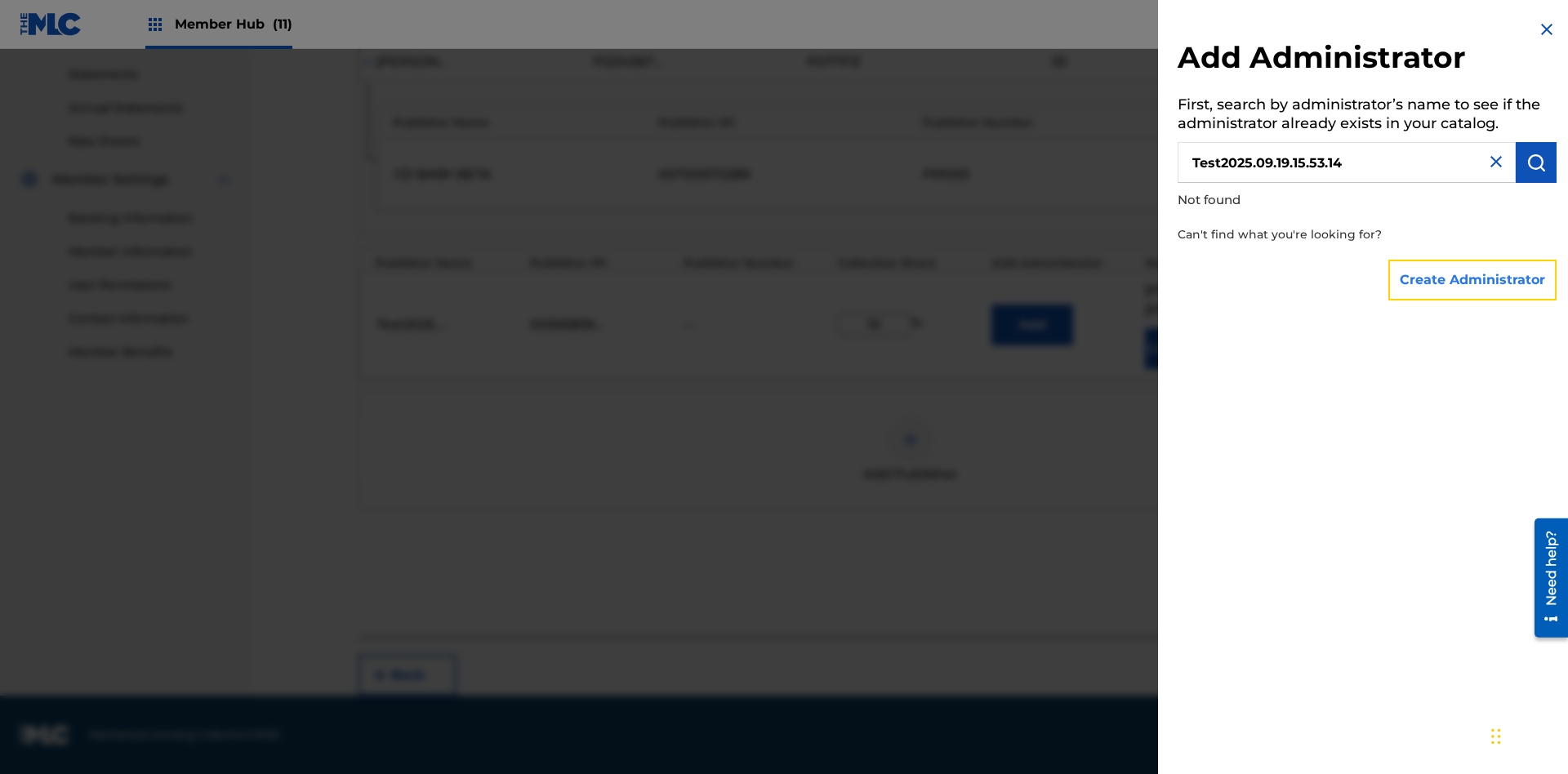
click at [1473, 279] on button "Create Administrator" at bounding box center [1473, 280] width 168 height 41
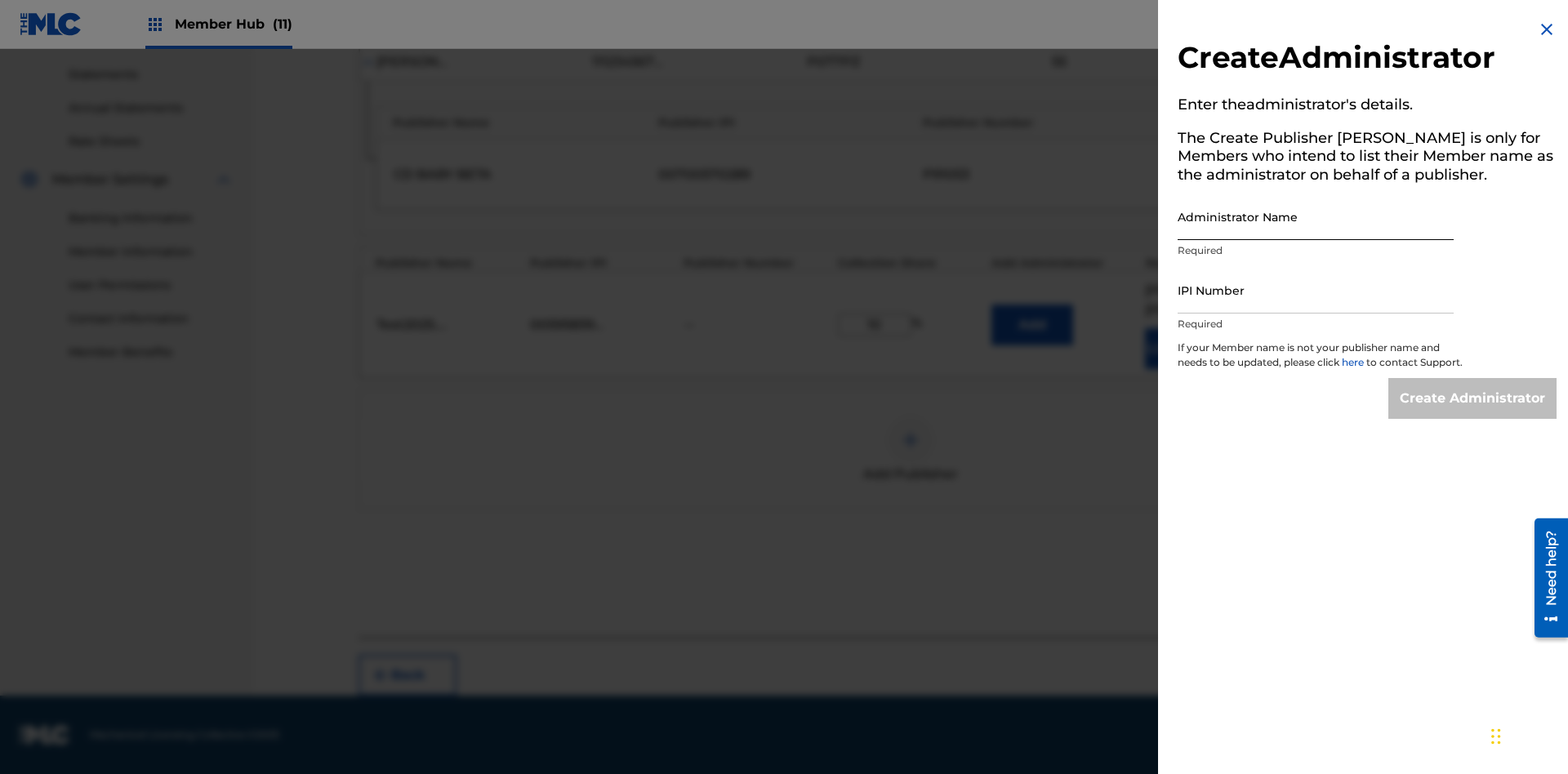
click at [1316, 216] on input "Administrator Name" at bounding box center [1316, 216] width 276 height 46
type input "Test2025.09.19.15.53.19"
click at [1316, 290] on input "IPI Number" at bounding box center [1316, 290] width 276 height 46
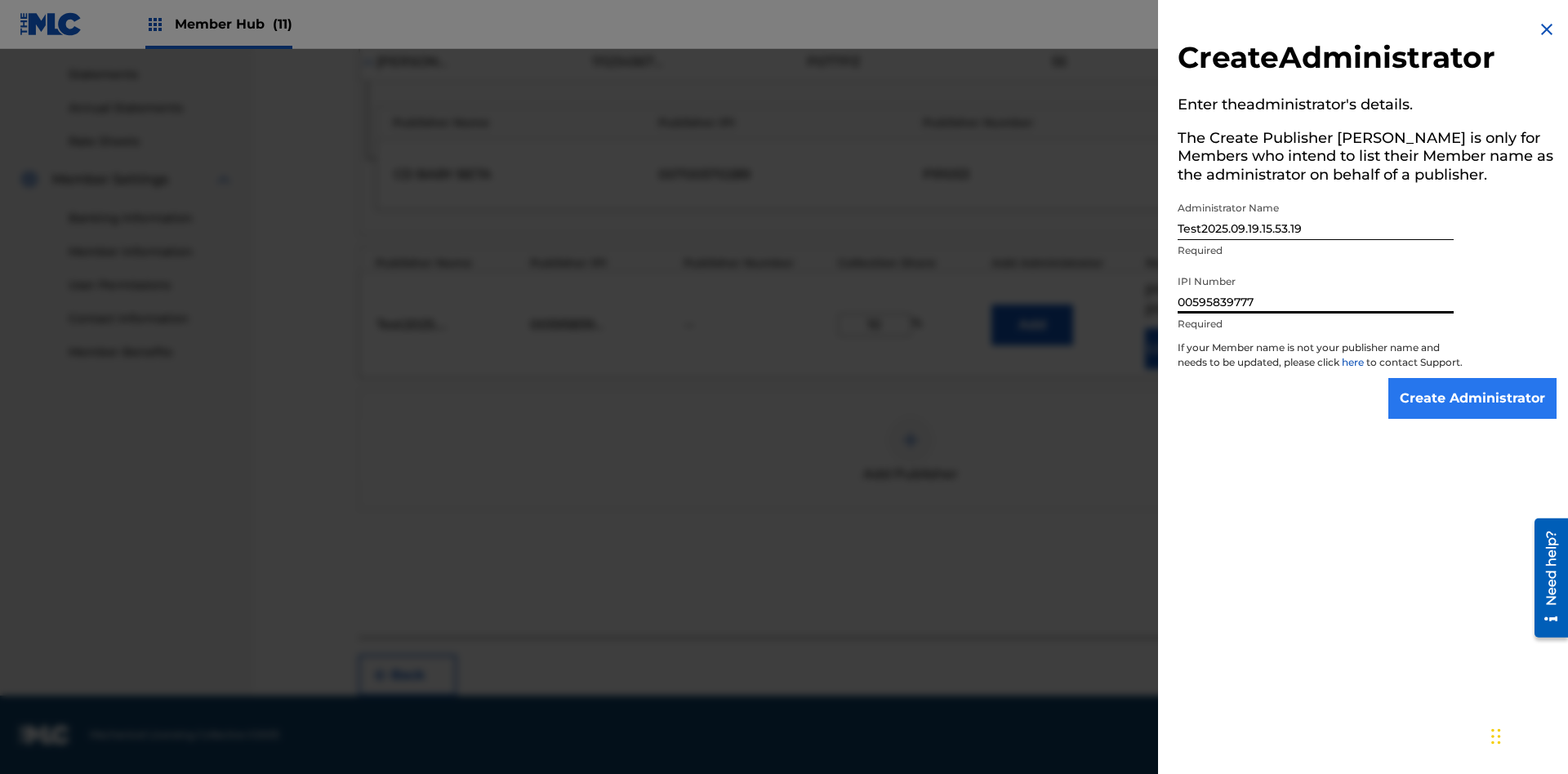
type input "00595839777"
click at [1473, 413] on input "Create Administrator" at bounding box center [1473, 398] width 168 height 41
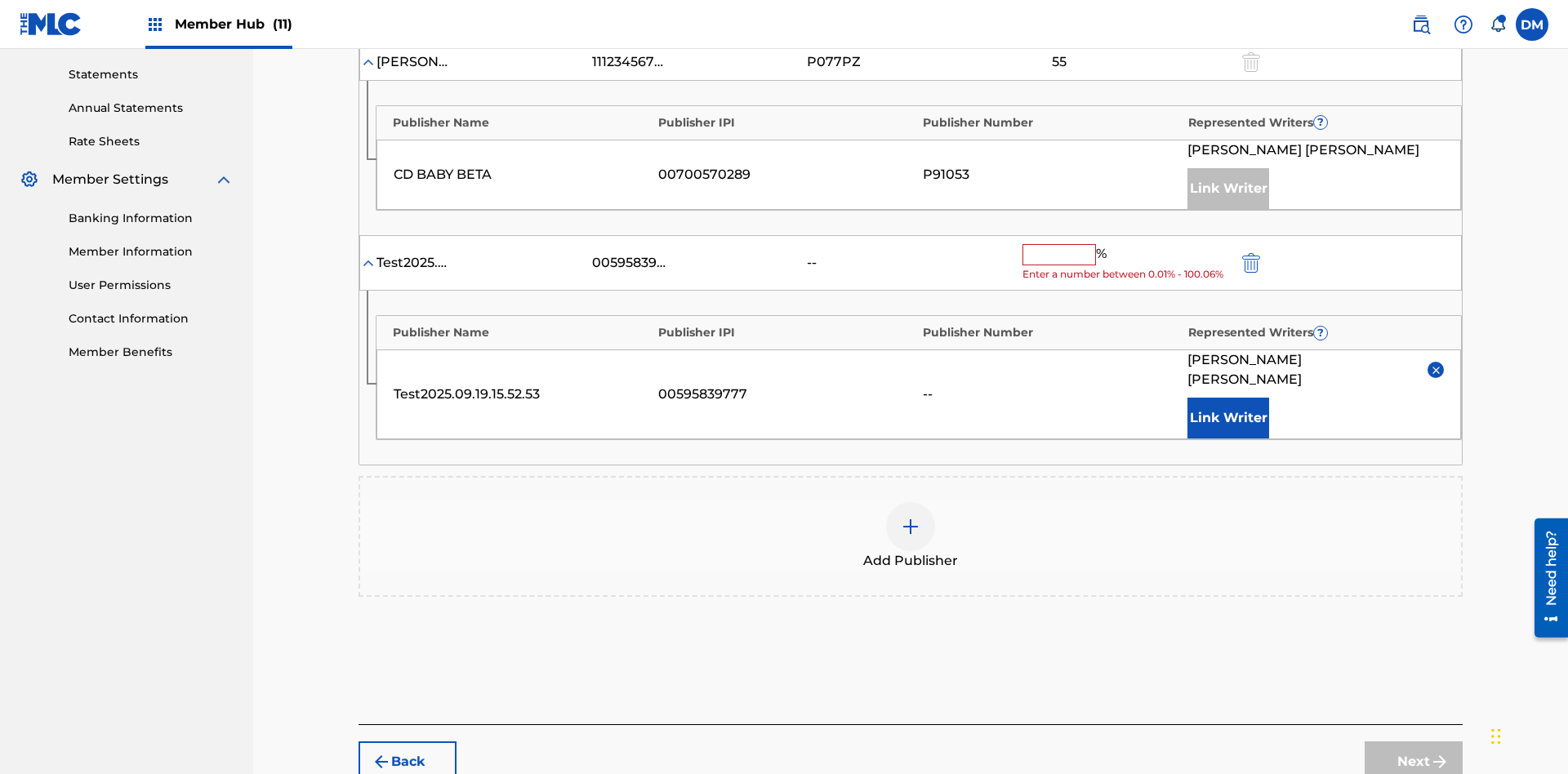
scroll to position [605, 0]
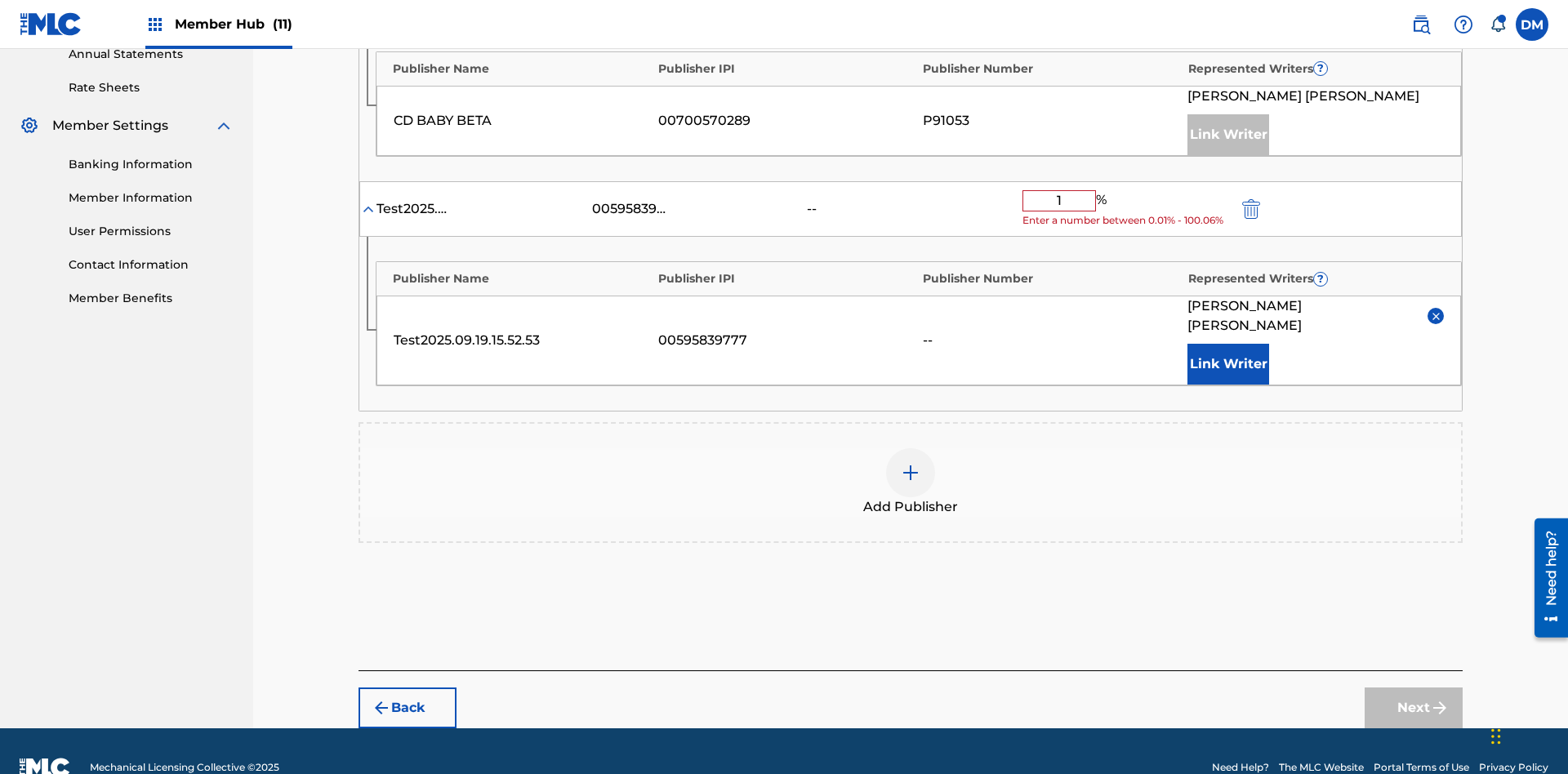
type input "10"
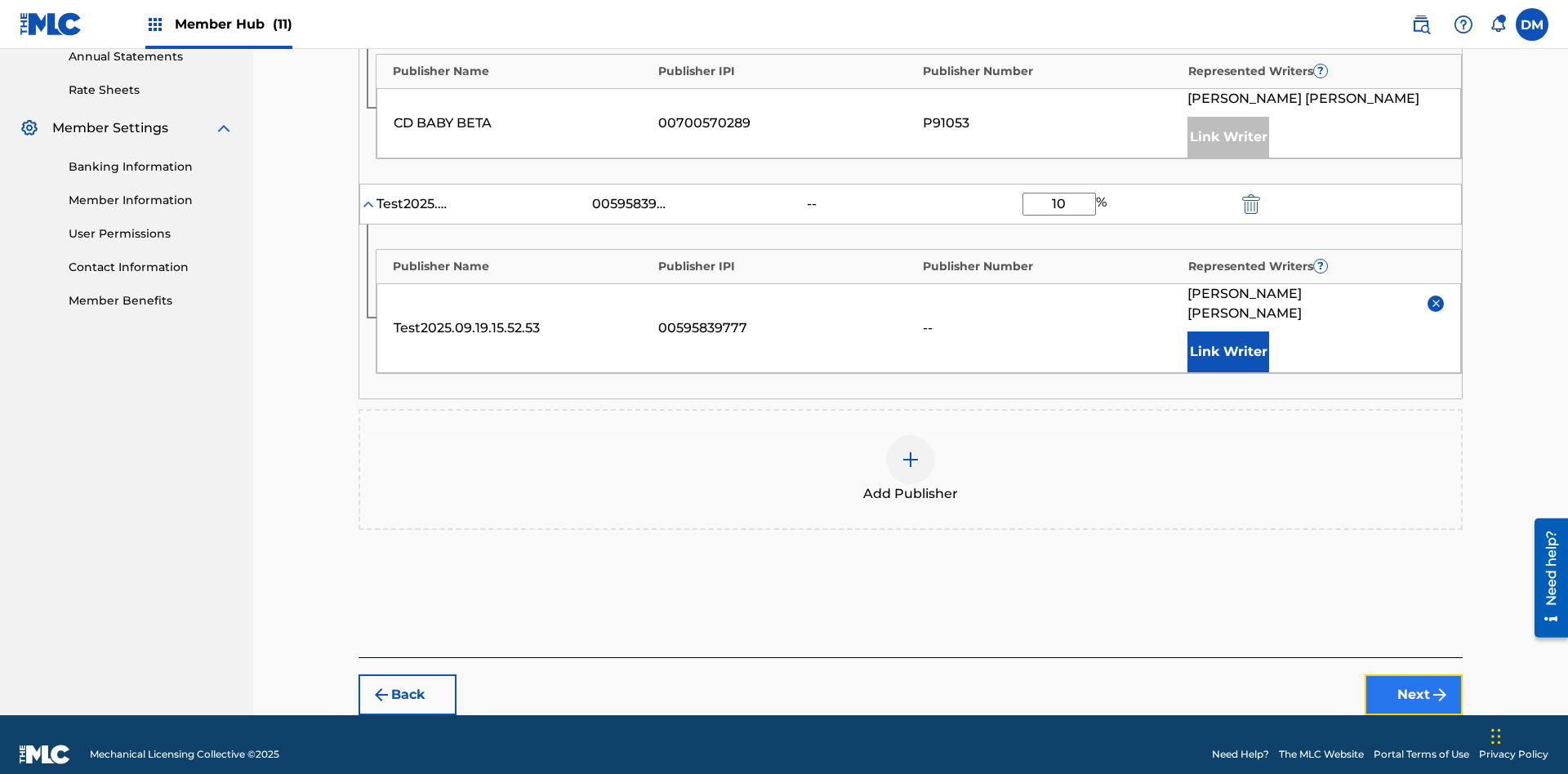
click at [1414, 675] on button "Next" at bounding box center [1414, 694] width 98 height 41
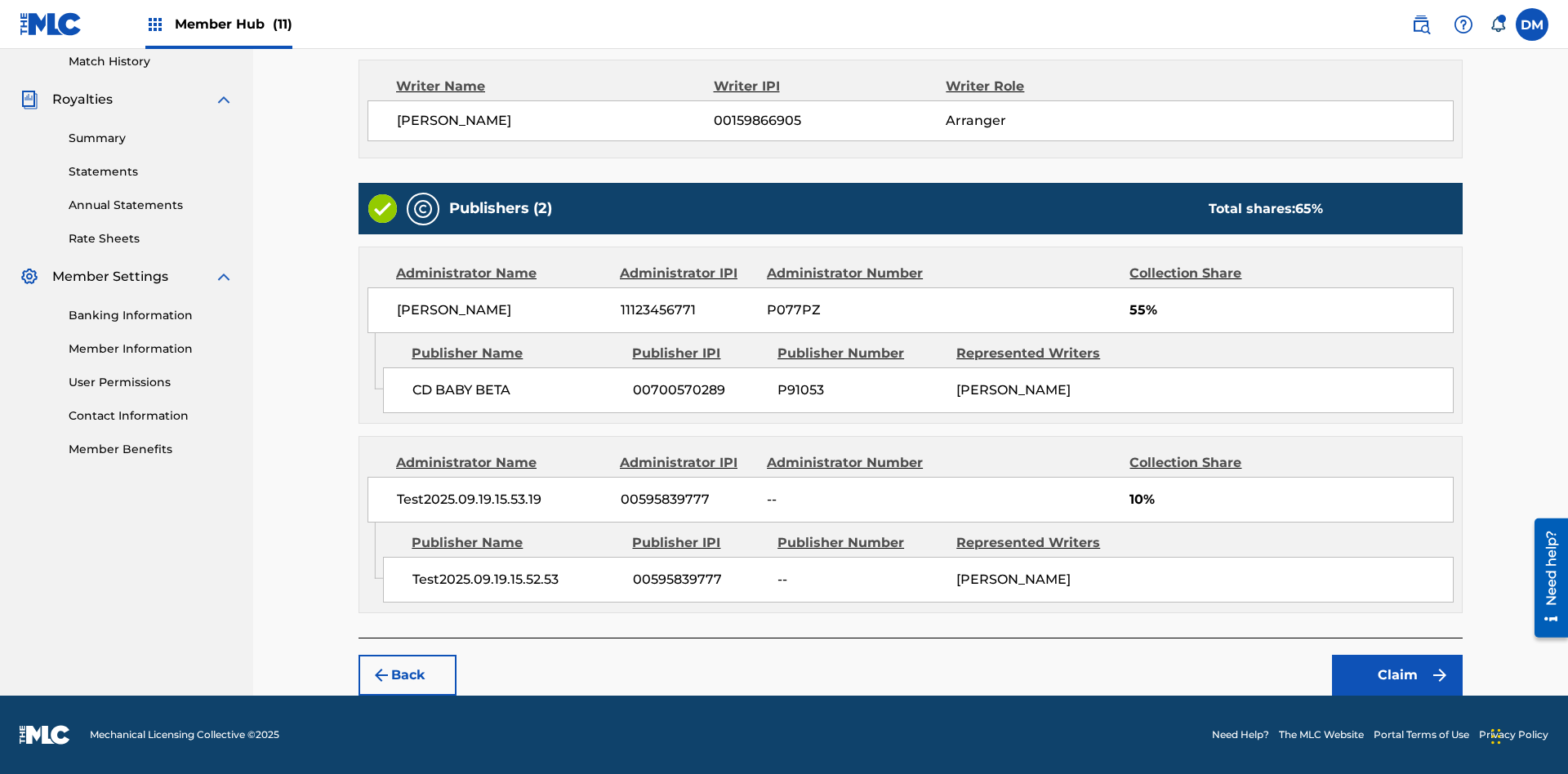
scroll to position [456, 0]
click at [1398, 675] on button "Claim" at bounding box center [1398, 675] width 131 height 41
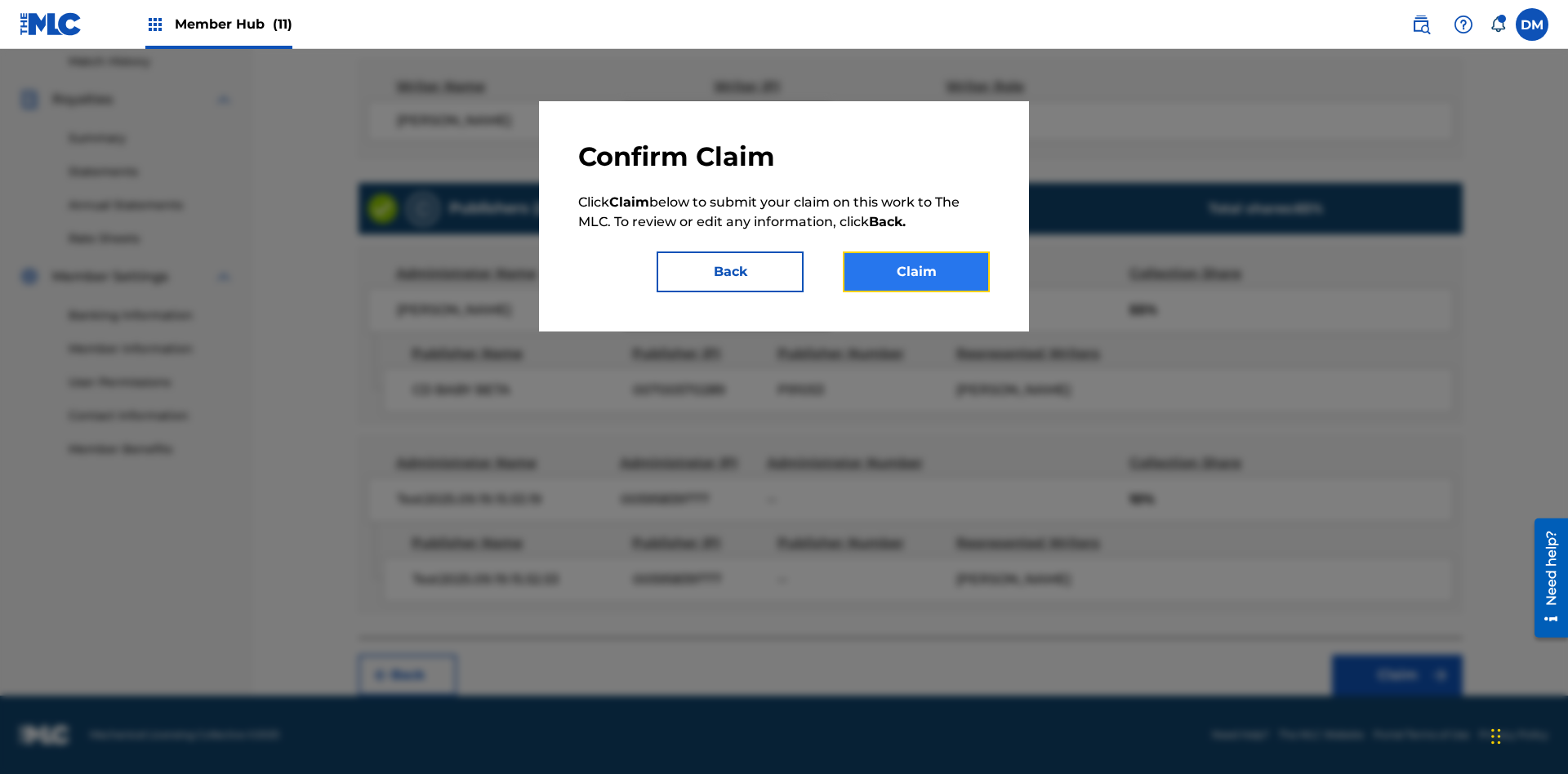
click at [916, 272] on button "Claim" at bounding box center [916, 272] width 147 height 41
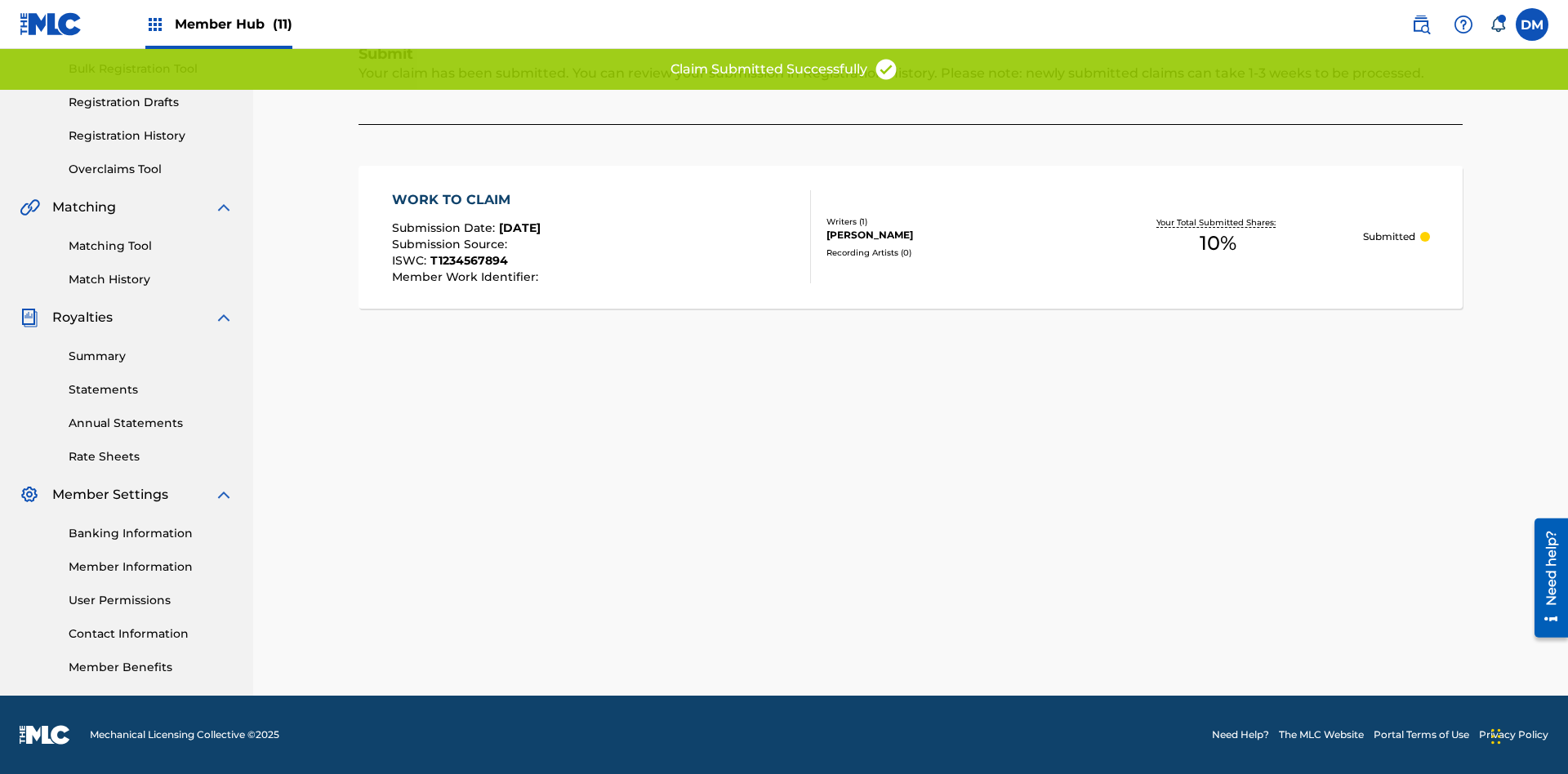
scroll to position [238, 0]
click at [151, 135] on link "Registration History" at bounding box center [151, 135] width 165 height 17
